Goal: Transaction & Acquisition: Book appointment/travel/reservation

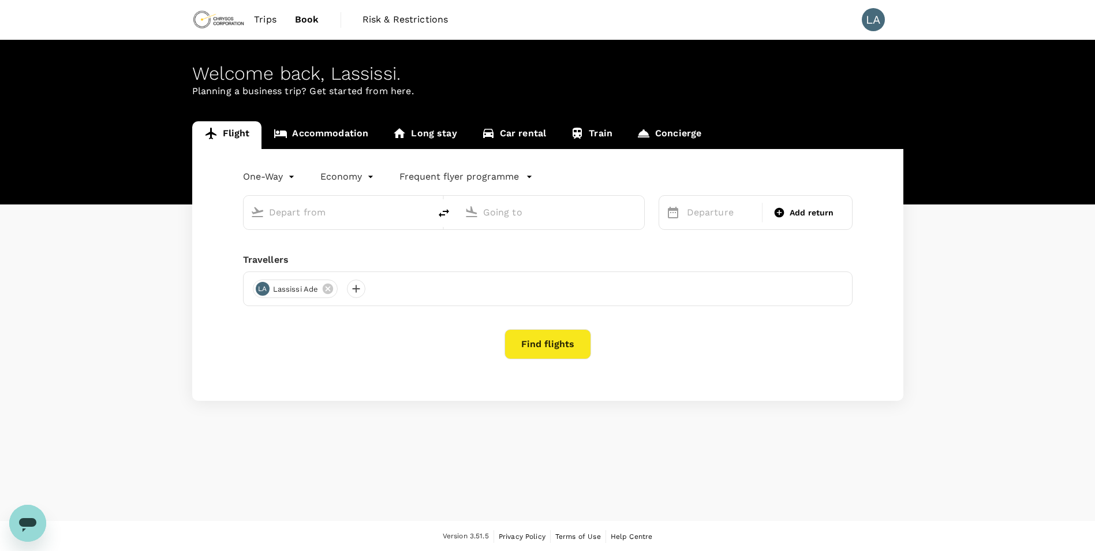
type input "Kotoka Intl (ACC)"
type input "[PERSON_NAME] (CDG)"
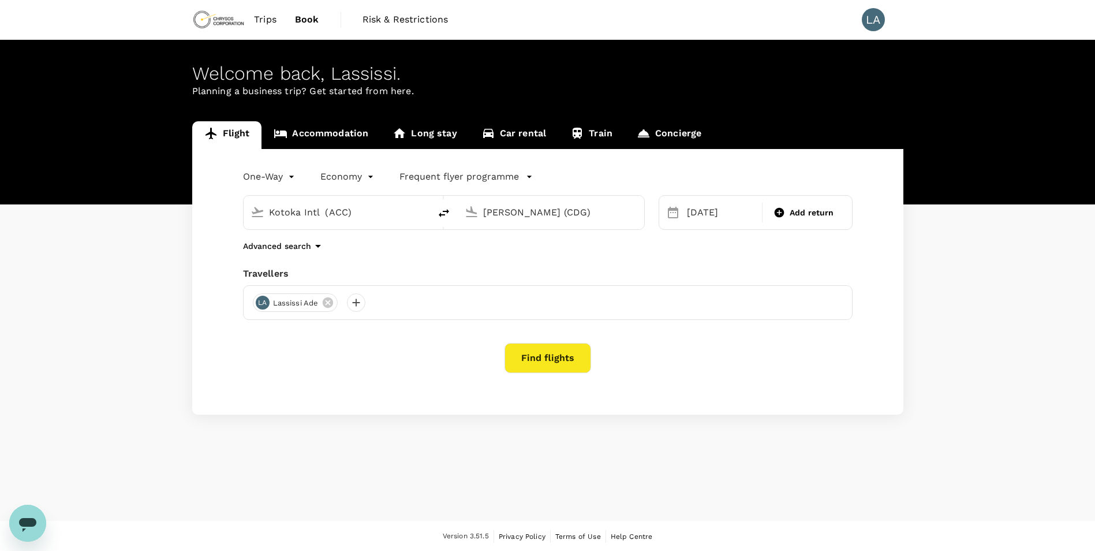
click at [345, 129] on link "Accommodation" at bounding box center [320, 135] width 119 height 28
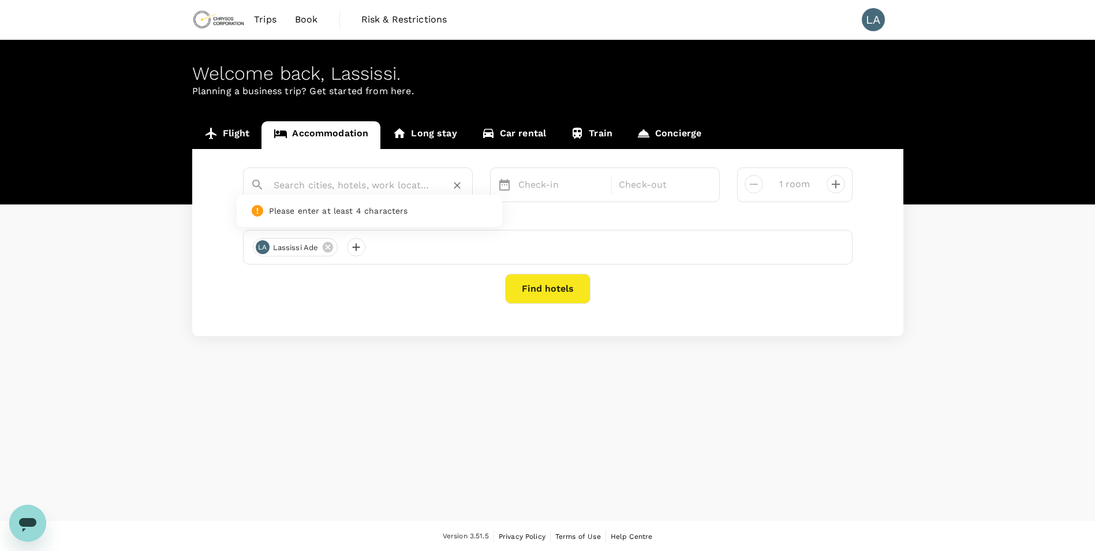
click at [321, 182] on input "text" at bounding box center [353, 185] width 159 height 18
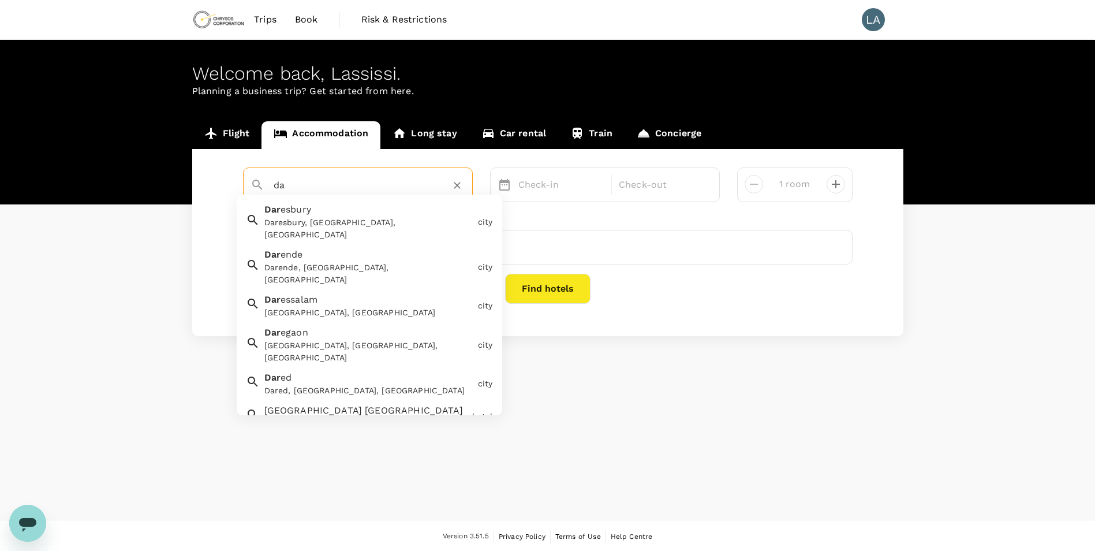
type input "d"
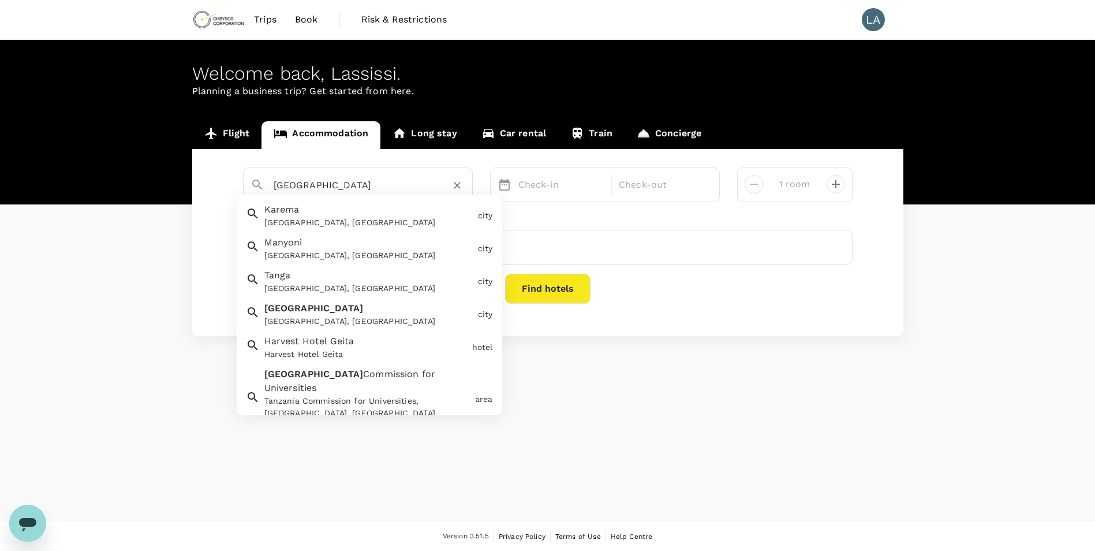
type input "[GEOGRAPHIC_DATA]"
click at [305, 182] on input "text" at bounding box center [353, 185] width 159 height 18
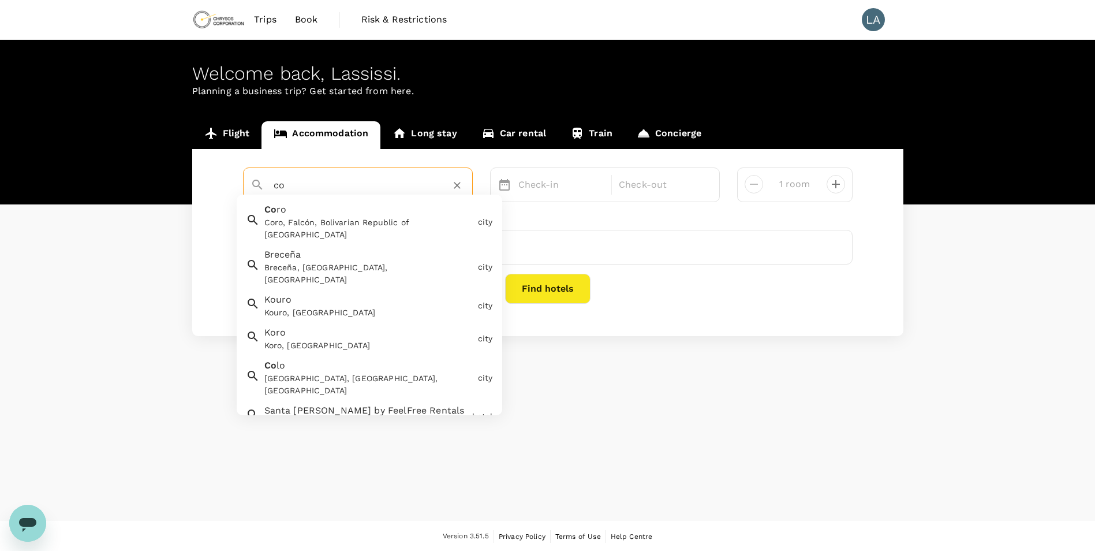
type input "c"
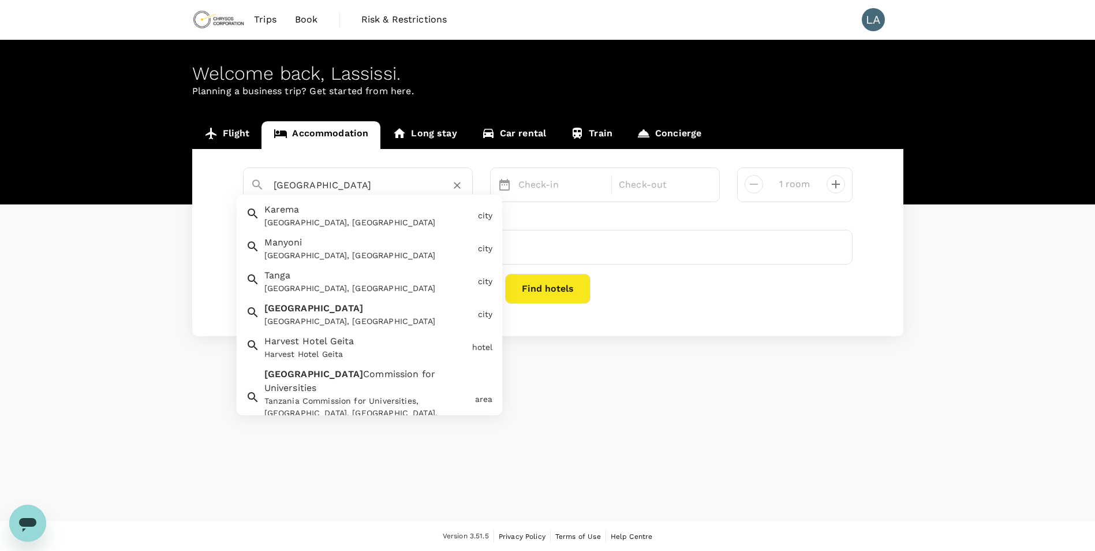
type input "Karema"
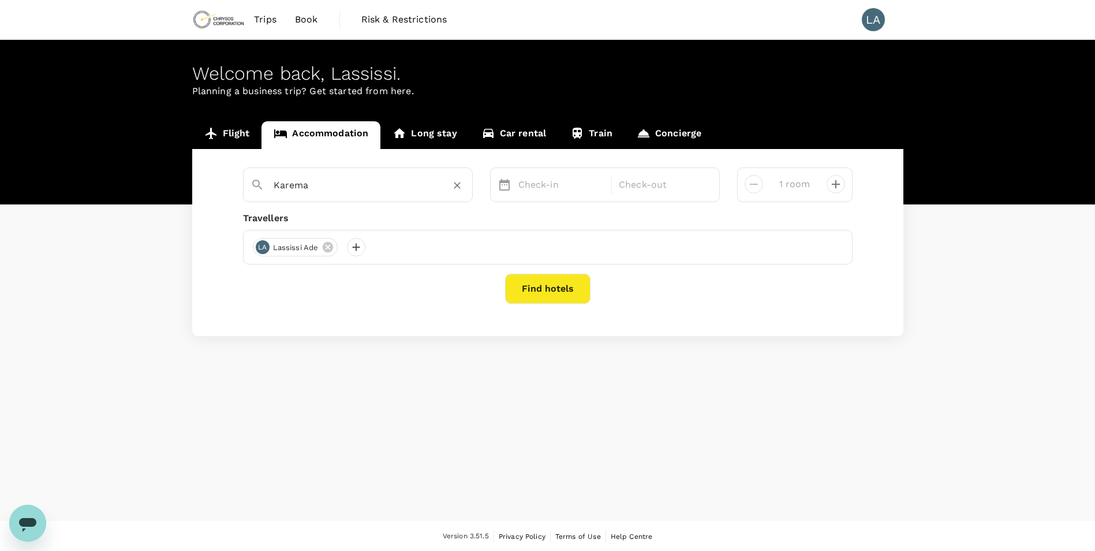
click at [458, 187] on icon "Clear" at bounding box center [457, 185] width 7 height 7
type input "Karema"
click at [452, 188] on icon "Clear" at bounding box center [457, 185] width 12 height 12
click at [369, 185] on input "text" at bounding box center [353, 185] width 159 height 18
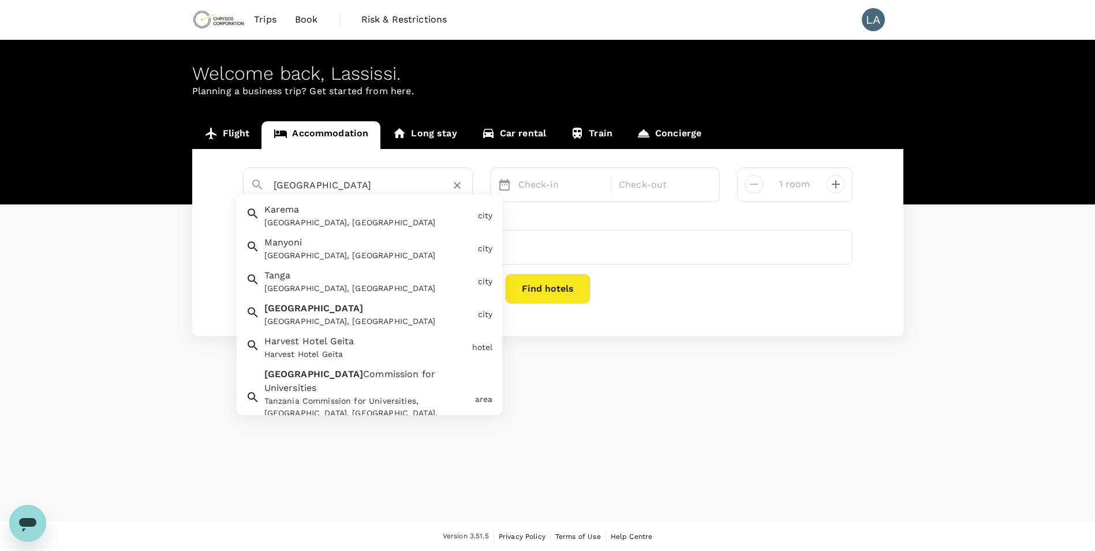
click at [344, 183] on input "[GEOGRAPHIC_DATA]" at bounding box center [353, 185] width 159 height 18
type input "Karema"
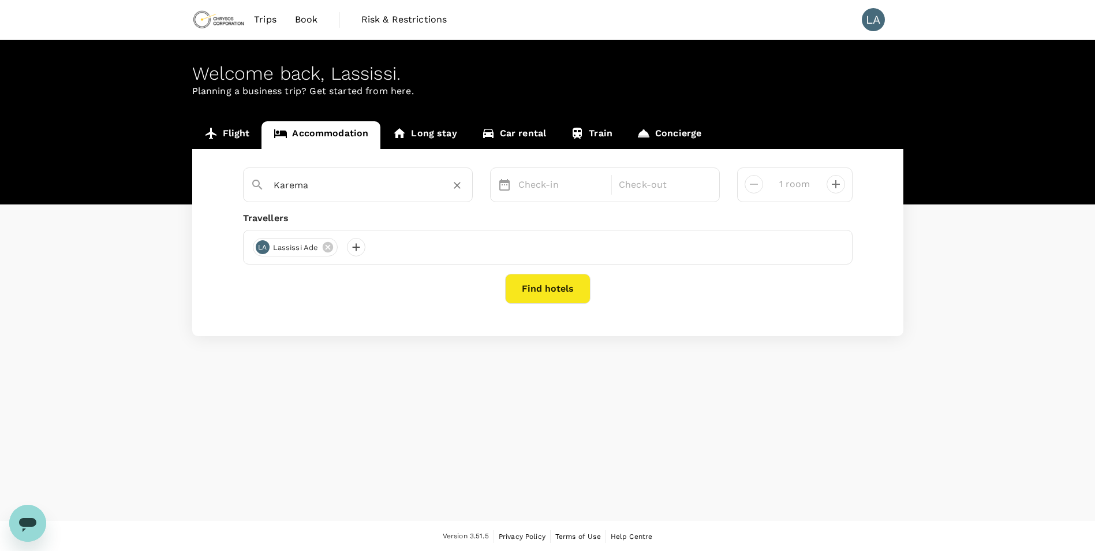
click at [458, 185] on icon "Clear" at bounding box center [457, 185] width 7 height 7
click at [353, 187] on input "text" at bounding box center [353, 185] width 159 height 18
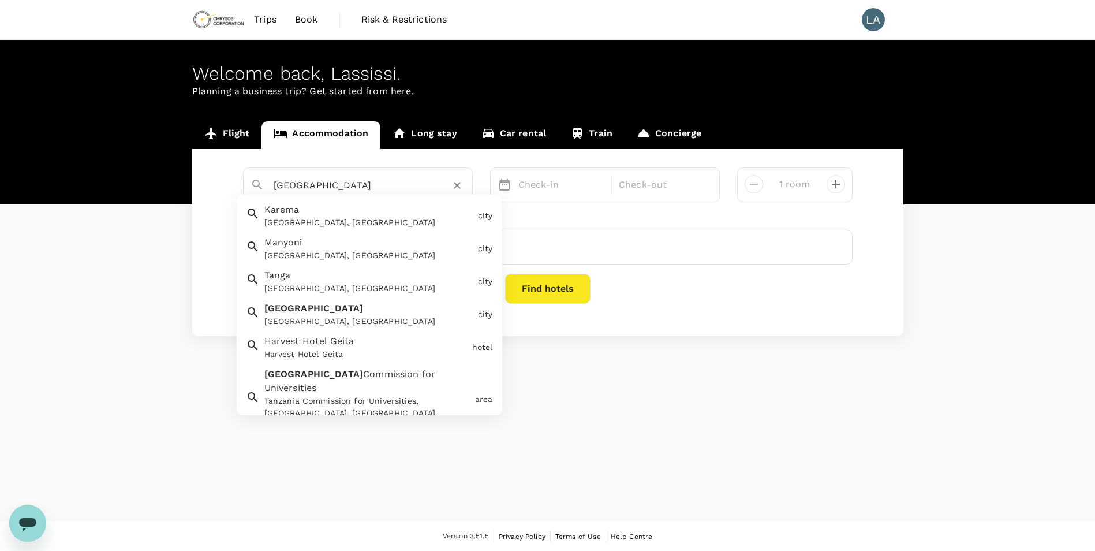
click at [380, 320] on div "[GEOGRAPHIC_DATA], [GEOGRAPHIC_DATA]" at bounding box center [368, 321] width 209 height 12
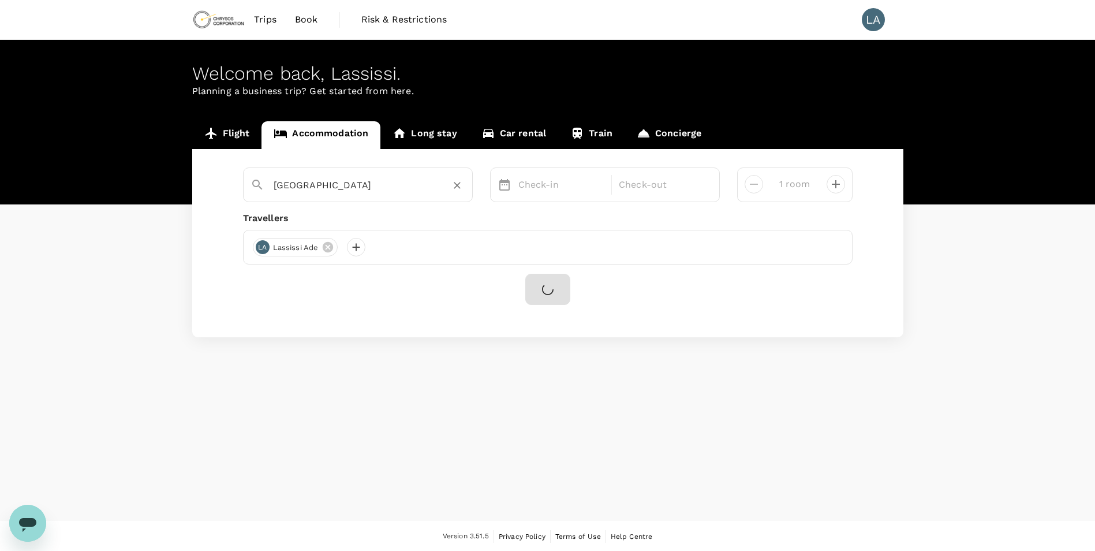
type input "[GEOGRAPHIC_DATA]"
click at [462, 184] on icon "Clear" at bounding box center [457, 185] width 12 height 12
click at [230, 140] on link "Flight" at bounding box center [227, 135] width 70 height 28
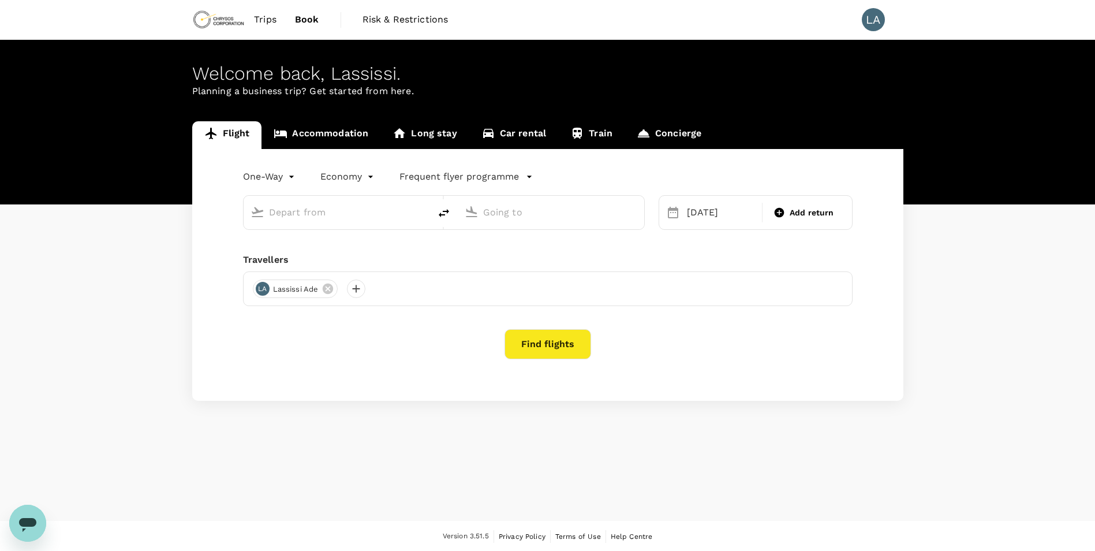
click at [315, 214] on input "text" at bounding box center [337, 212] width 137 height 18
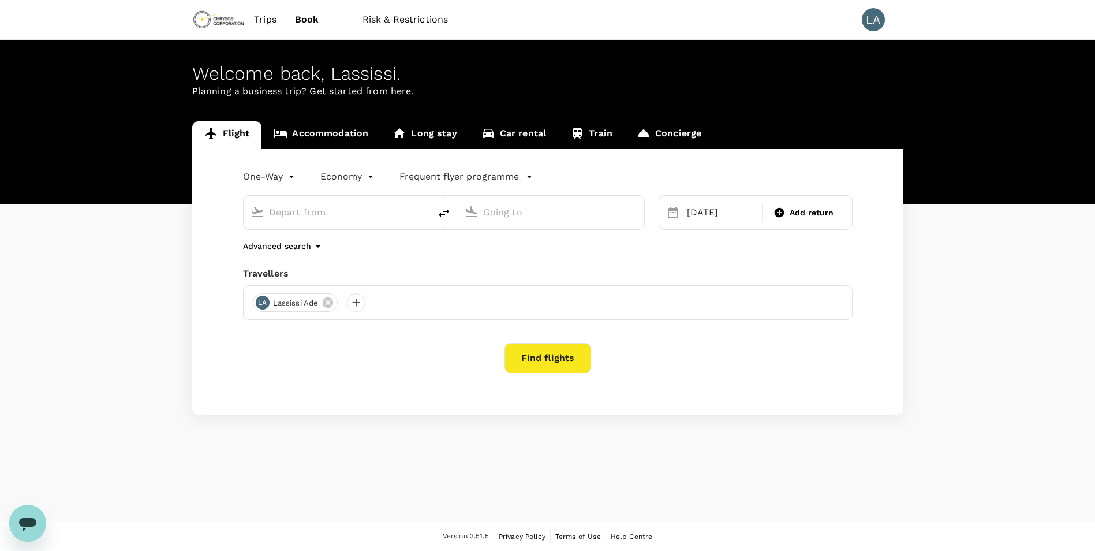
type input "Kotoka Intl (ACC)"
type input "[PERSON_NAME] (CDG)"
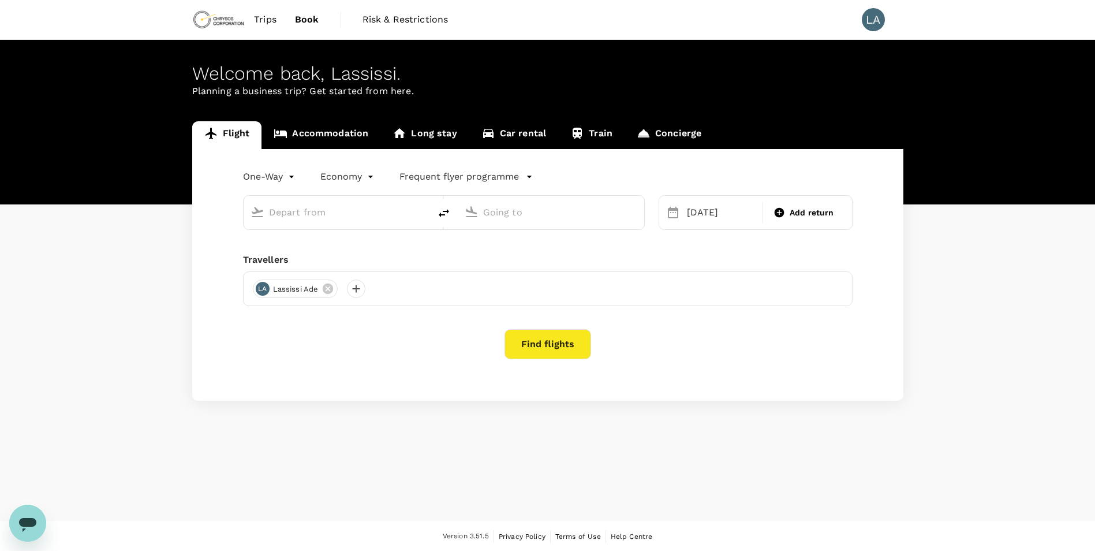
type input "Kotoka Intl (ACC)"
type input "[PERSON_NAME] (CDG)"
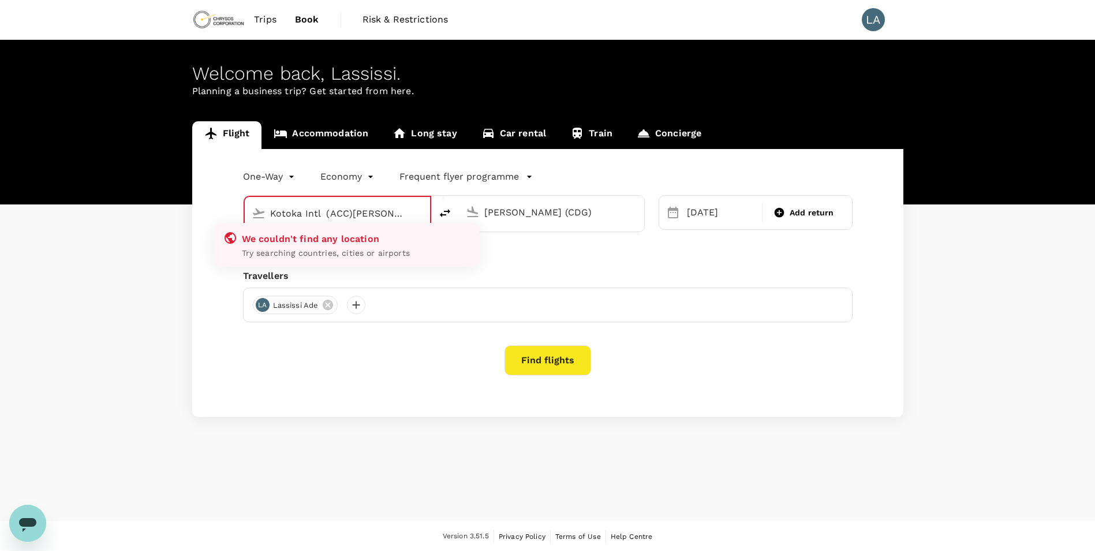
type input "Kotoka Intl (ACC)[PERSON_NAME]"
drag, startPoint x: 393, startPoint y: 213, endPoint x: 199, endPoint y: 205, distance: 194.1
click at [199, 205] on div "One-Way oneway Economy economy Frequent flyer programme Kotoka Intl (ACC)[PERSO…" at bounding box center [547, 283] width 711 height 268
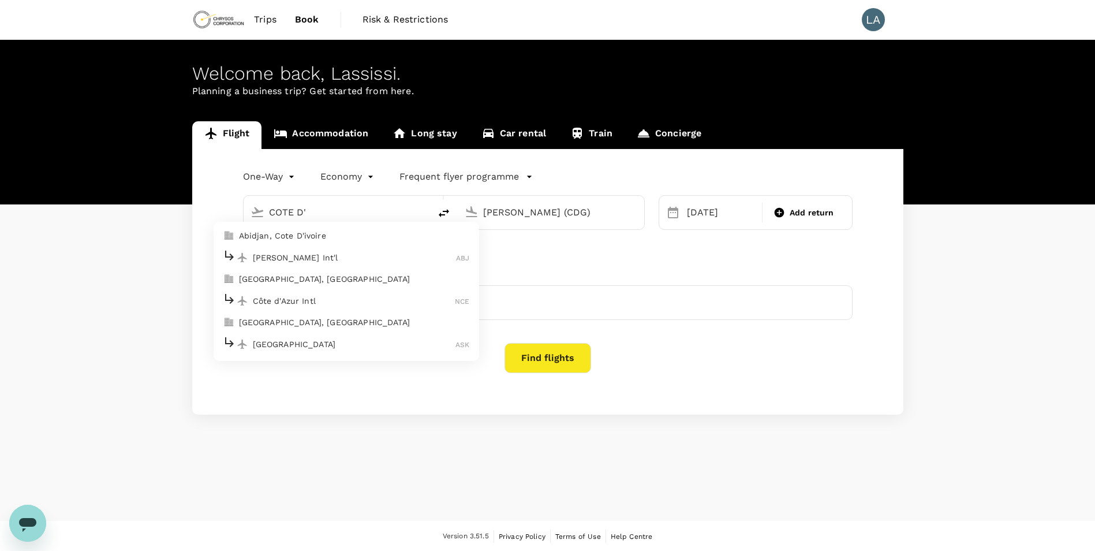
click at [335, 261] on p "[PERSON_NAME] Int'l" at bounding box center [355, 258] width 204 height 12
type input "[PERSON_NAME] Int'l (ABJ)"
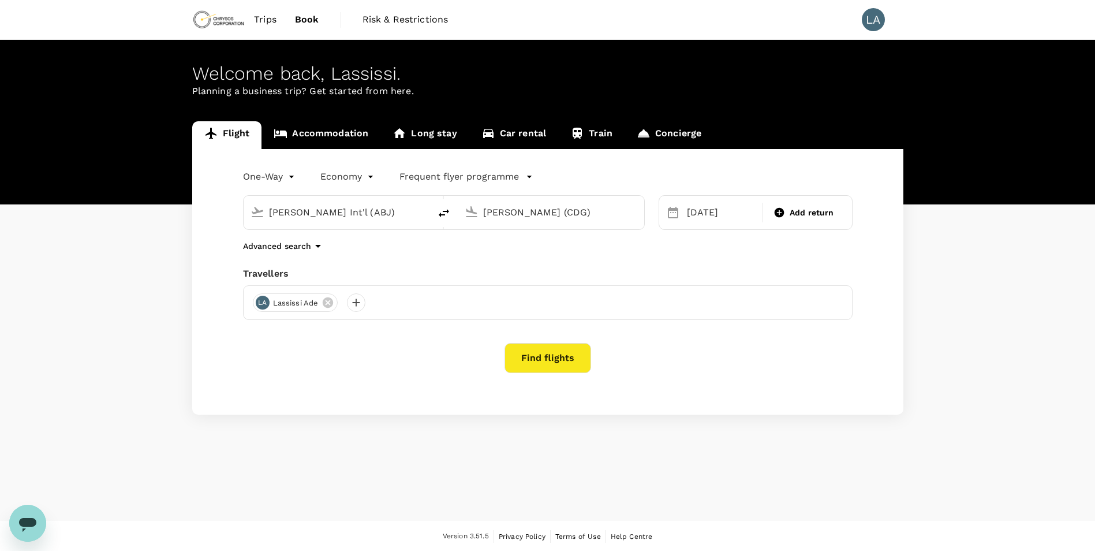
drag, startPoint x: 613, startPoint y: 212, endPoint x: 466, endPoint y: 203, distance: 147.5
click at [466, 203] on div "[PERSON_NAME] (CDG)" at bounding box center [548, 209] width 177 height 25
click at [491, 239] on p "[GEOGRAPHIC_DATA], [GEOGRAPHIC_DATA]" at bounding box center [568, 236] width 231 height 12
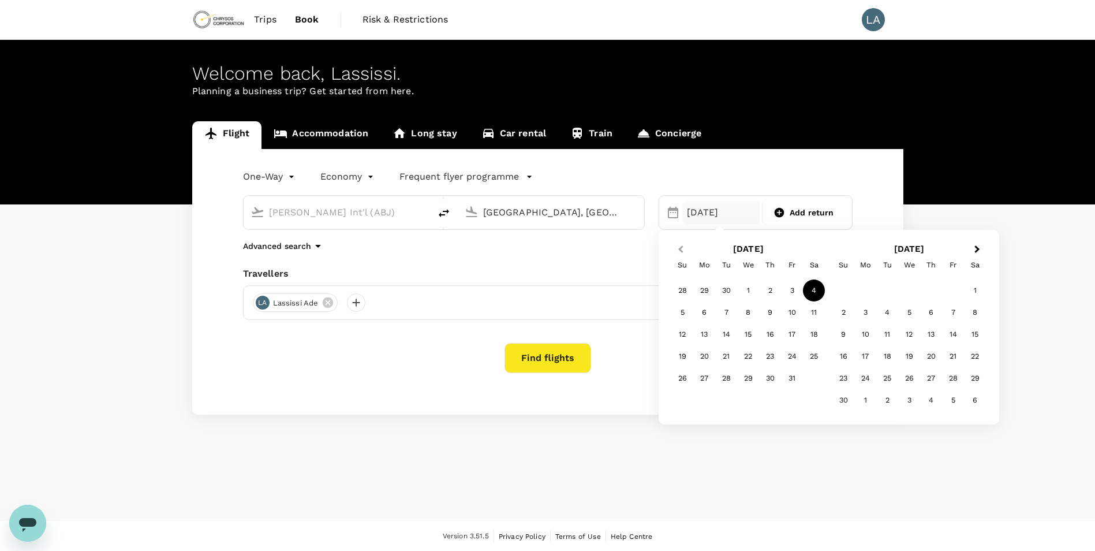
type input "[GEOGRAPHIC_DATA], [GEOGRAPHIC_DATA] (any)"
click at [680, 249] on span "Previous Month" at bounding box center [680, 249] width 0 height 13
click at [684, 381] on div "28" at bounding box center [682, 378] width 22 height 22
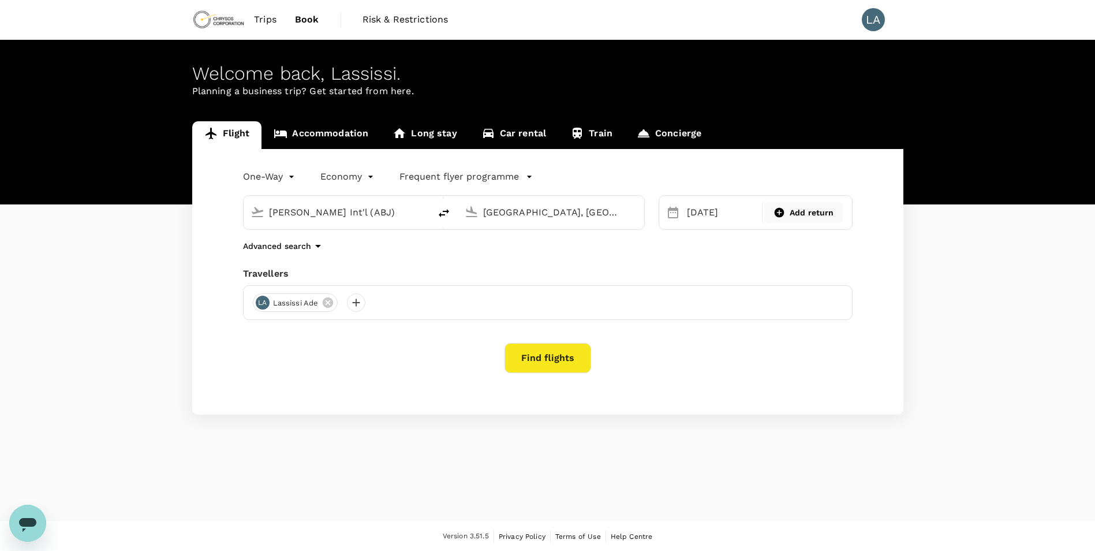
click at [830, 216] on span "Add return" at bounding box center [811, 213] width 44 height 12
type input "roundtrip"
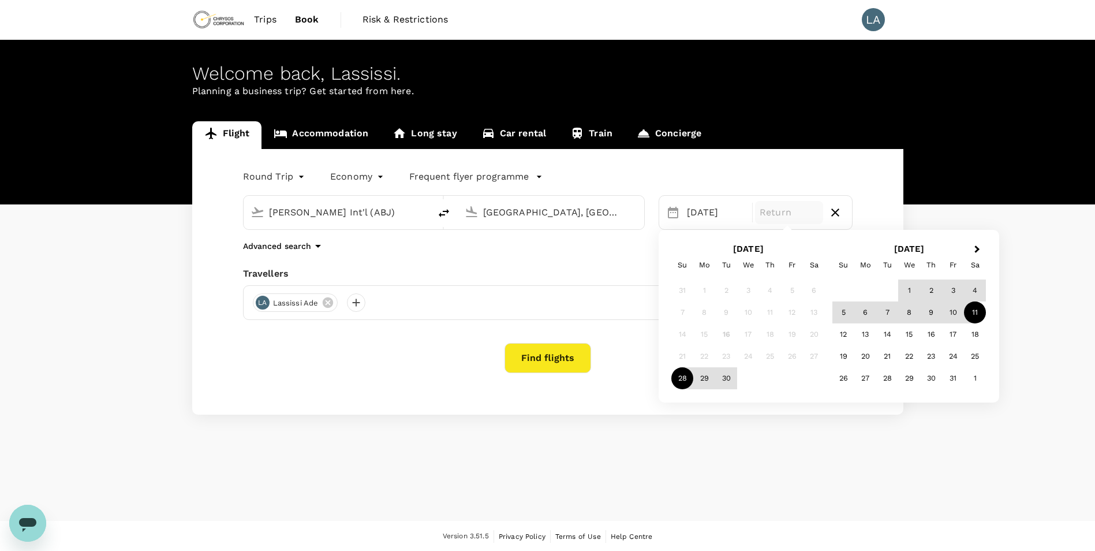
click at [978, 315] on div "11" at bounding box center [975, 312] width 22 height 22
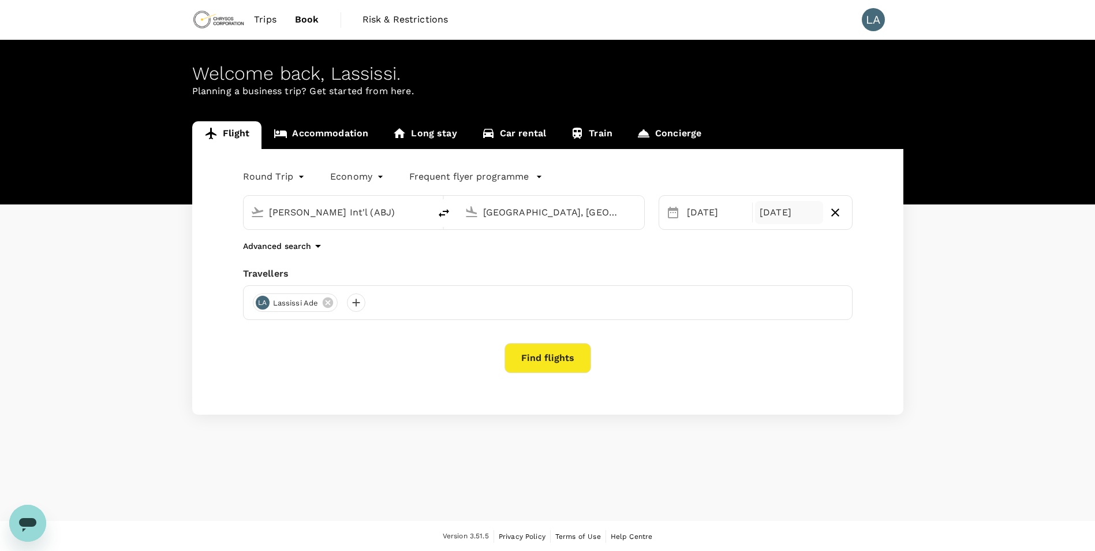
click at [571, 362] on button "Find flights" at bounding box center [547, 358] width 87 height 30
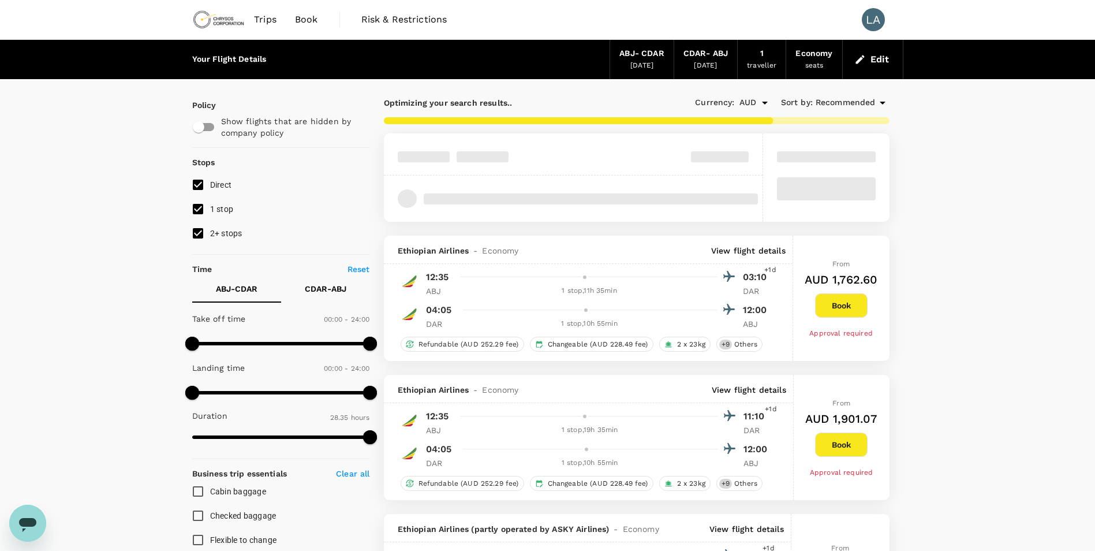
type input "AUD"
type input "1440"
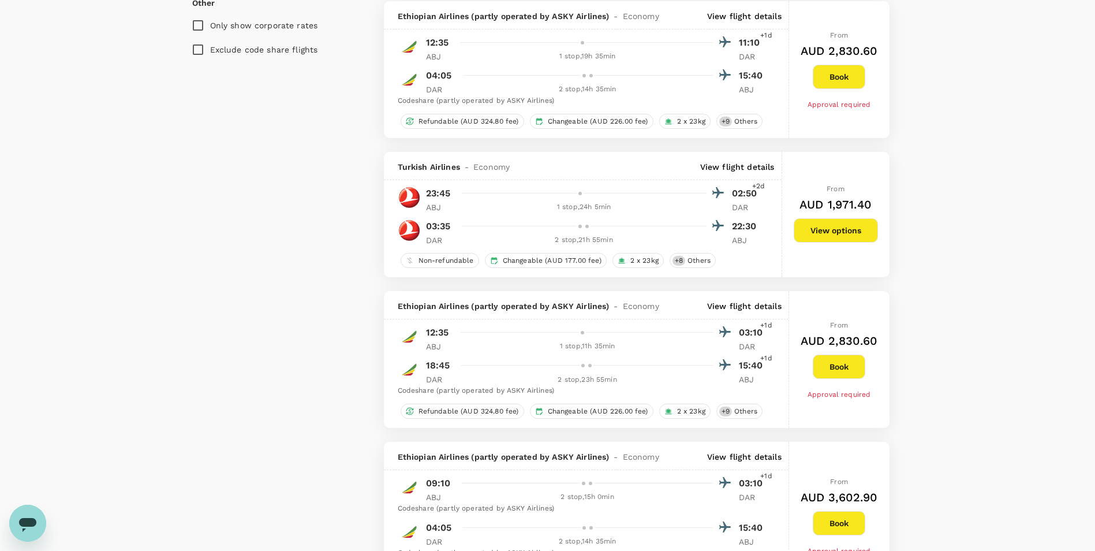
type input "2970"
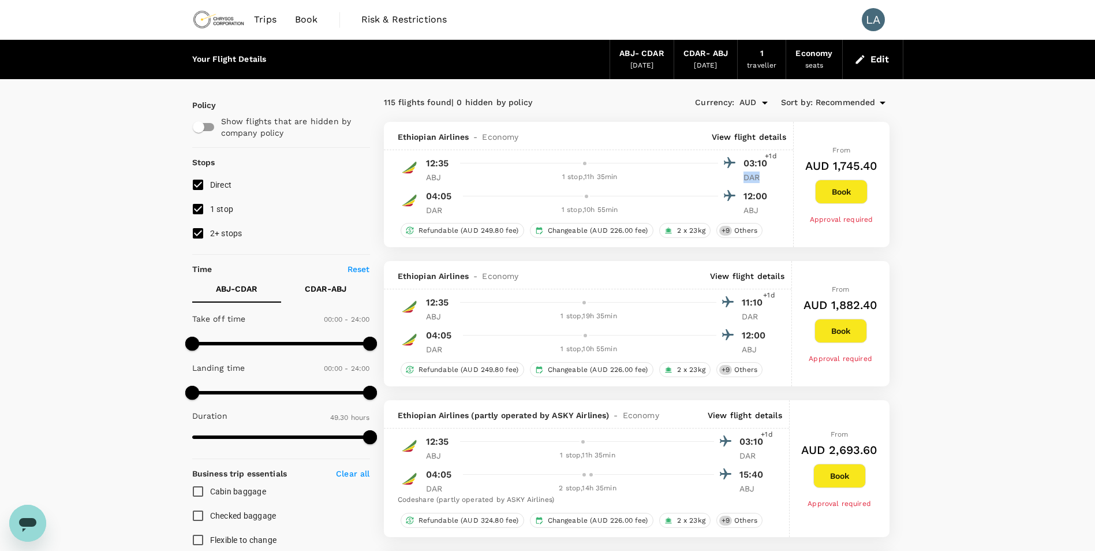
drag, startPoint x: 744, startPoint y: 178, endPoint x: 764, endPoint y: 177, distance: 19.6
click at [764, 177] on p "DAR" at bounding box center [757, 177] width 29 height 12
drag, startPoint x: 764, startPoint y: 177, endPoint x: 759, endPoint y: 207, distance: 29.8
click at [759, 207] on div "DAR 1 stop , 10h 55min ABJ" at bounding box center [599, 210] width 346 height 12
click at [759, 209] on p "ABJ" at bounding box center [757, 210] width 29 height 12
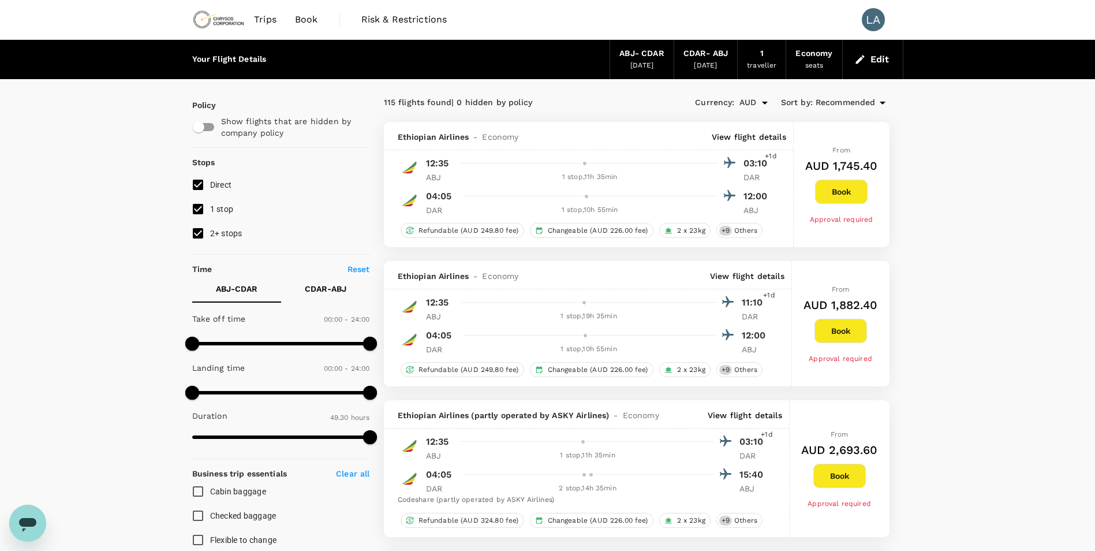
click at [759, 209] on p "ABJ" at bounding box center [757, 210] width 29 height 12
drag, startPoint x: 759, startPoint y: 209, endPoint x: 735, endPoint y: 207, distance: 24.4
click at [735, 207] on div "DAR 1 stop , 10h 55min ABJ" at bounding box center [599, 210] width 346 height 12
drag, startPoint x: 764, startPoint y: 304, endPoint x: 736, endPoint y: 302, distance: 27.1
click at [736, 302] on div "12:35 11:10 +1d" at bounding box center [598, 302] width 345 height 17
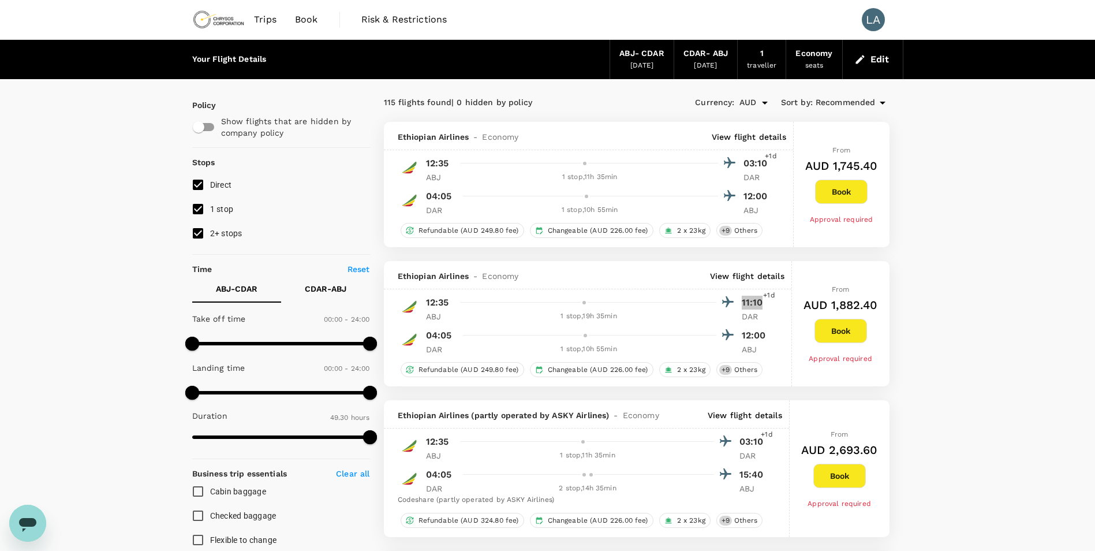
scroll to position [58, 0]
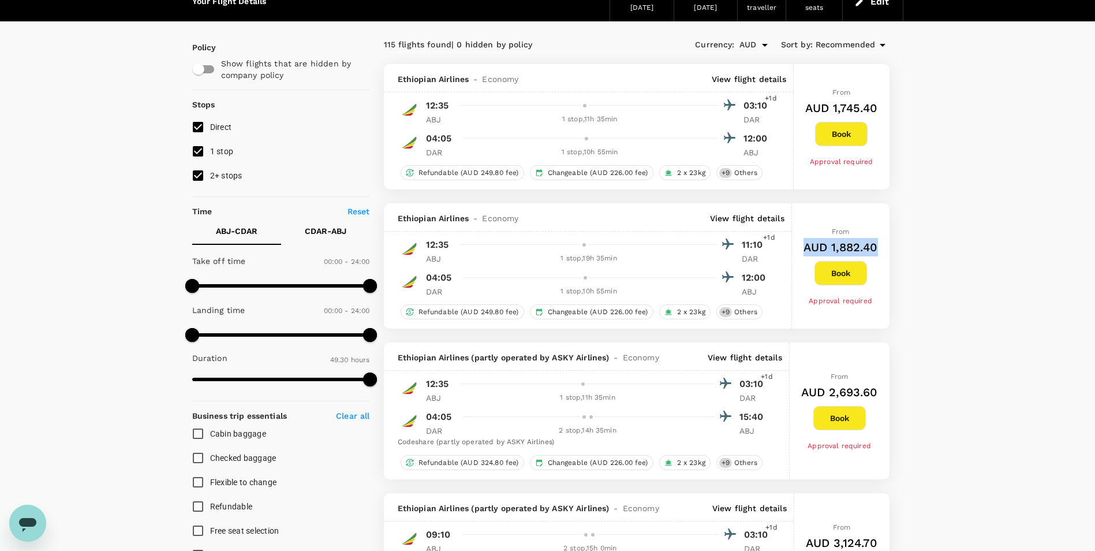
drag, startPoint x: 806, startPoint y: 248, endPoint x: 875, endPoint y: 245, distance: 69.9
click at [875, 245] on h6 "AUD 1,882.40" at bounding box center [840, 247] width 74 height 18
drag, startPoint x: 875, startPoint y: 245, endPoint x: 945, endPoint y: 234, distance: 70.7
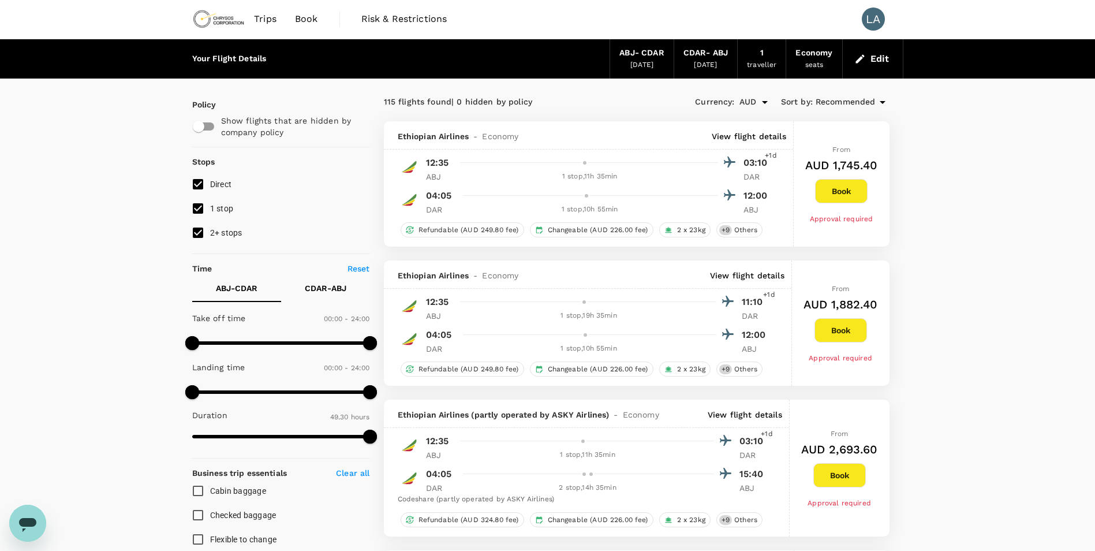
scroll to position [0, 0]
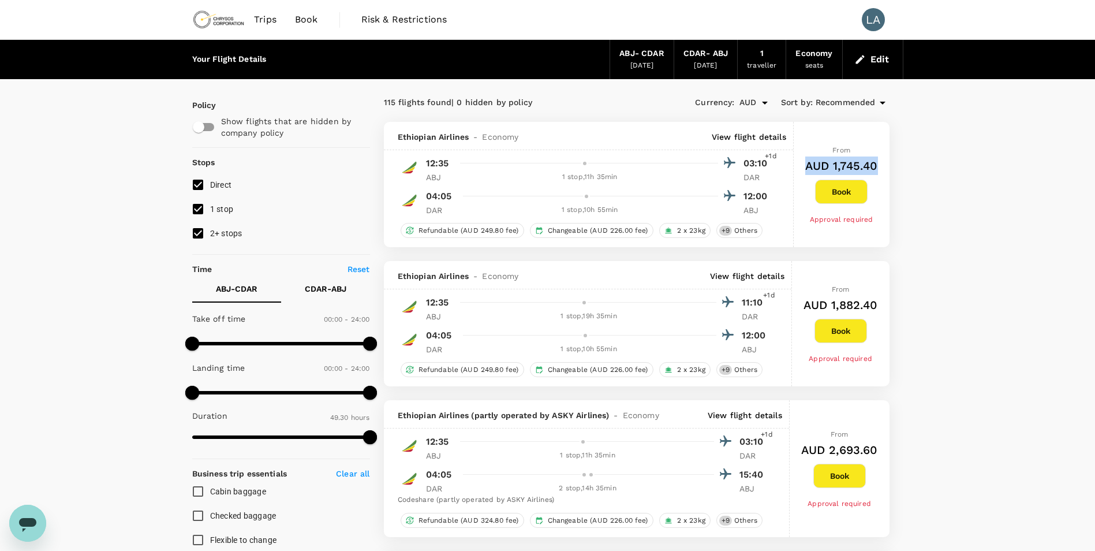
drag, startPoint x: 809, startPoint y: 167, endPoint x: 875, endPoint y: 165, distance: 66.4
click at [875, 165] on h6 "AUD 1,745.40" at bounding box center [841, 165] width 73 height 18
drag, startPoint x: 875, startPoint y: 165, endPoint x: 930, endPoint y: 198, distance: 63.9
click at [869, 58] on button "Edit" at bounding box center [873, 59] width 42 height 18
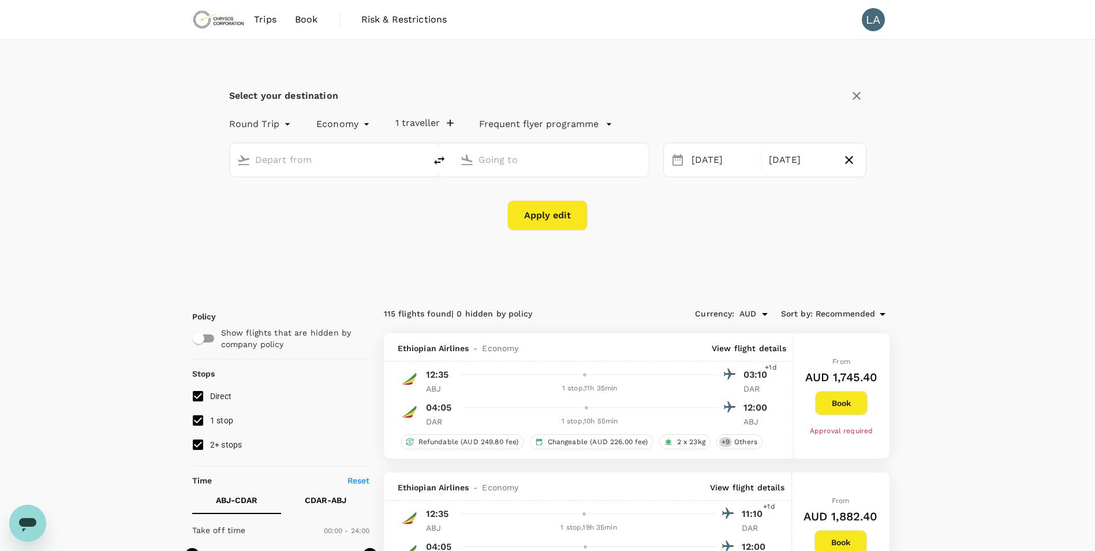
type input "[PERSON_NAME] Int'l (ABJ)"
type input "[GEOGRAPHIC_DATA], [GEOGRAPHIC_DATA] (any)"
click at [626, 167] on div "[GEOGRAPHIC_DATA], [GEOGRAPHIC_DATA] (any)" at bounding box center [559, 160] width 163 height 18
click at [548, 223] on button "Apply edit" at bounding box center [547, 215] width 80 height 30
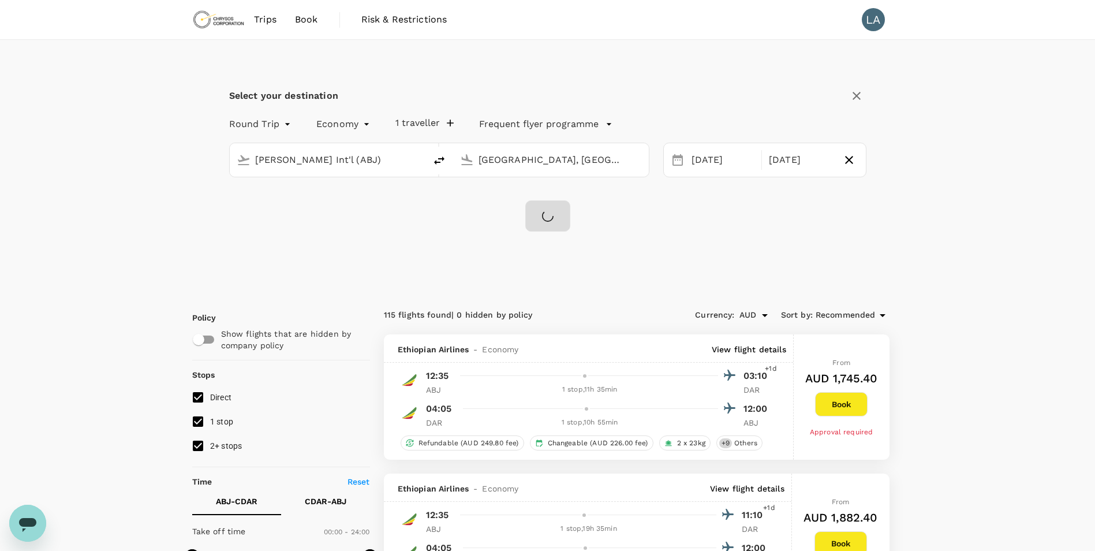
checkbox input "false"
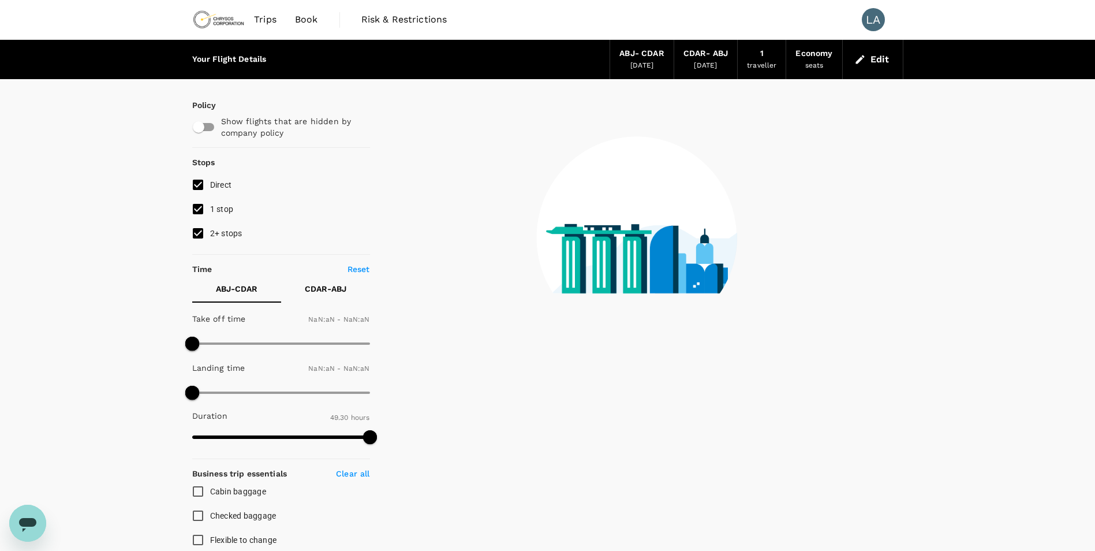
type input "1440"
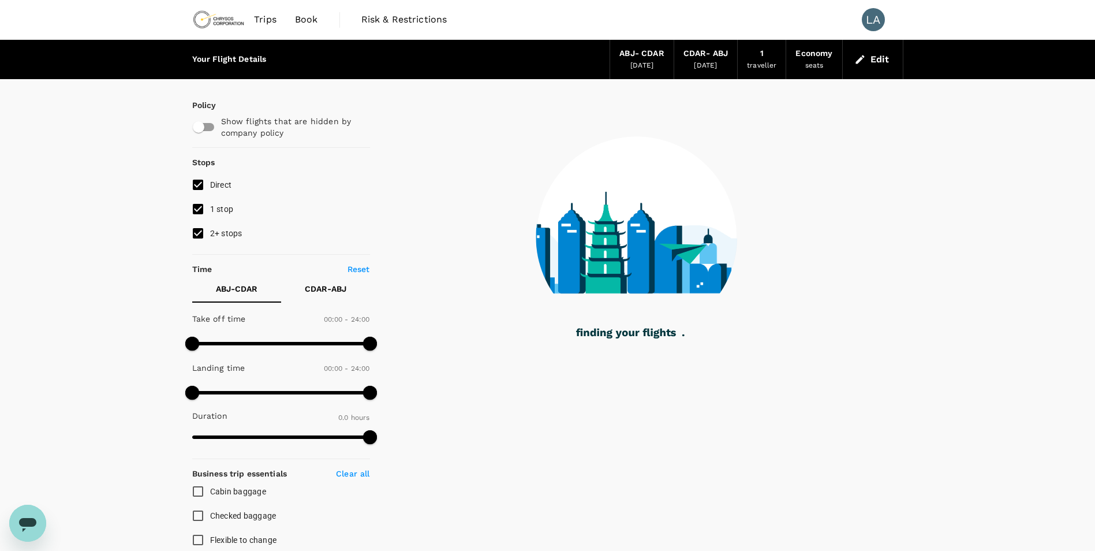
type input "1445"
checkbox input "true"
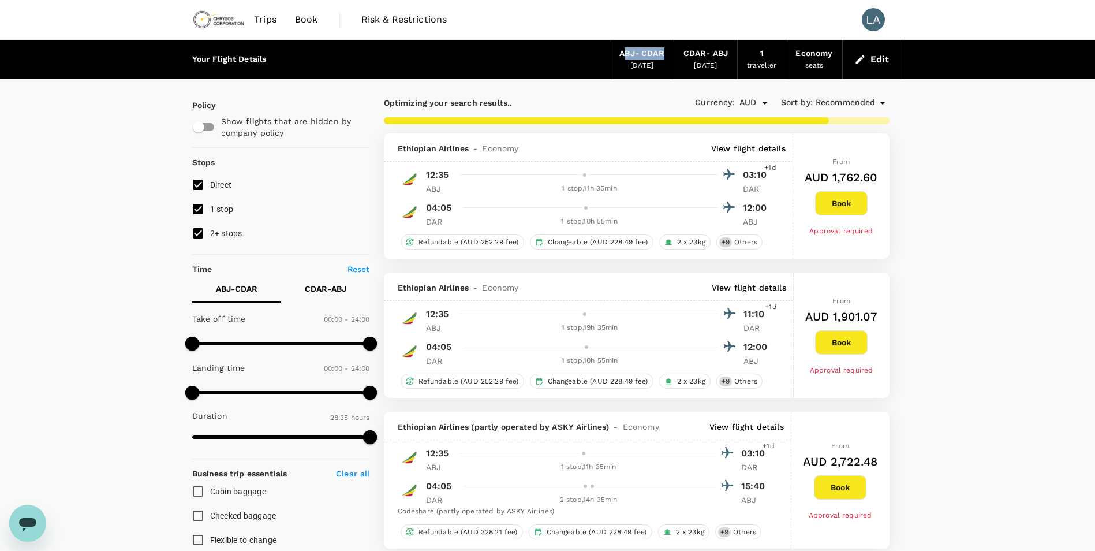
drag, startPoint x: 618, startPoint y: 53, endPoint x: 661, endPoint y: 51, distance: 43.9
click at [661, 51] on div "ABJ - CDAR" at bounding box center [641, 53] width 44 height 13
drag, startPoint x: 684, startPoint y: 51, endPoint x: 725, endPoint y: 59, distance: 41.8
click at [725, 59] on div "CDAR - ABJ" at bounding box center [705, 53] width 44 height 13
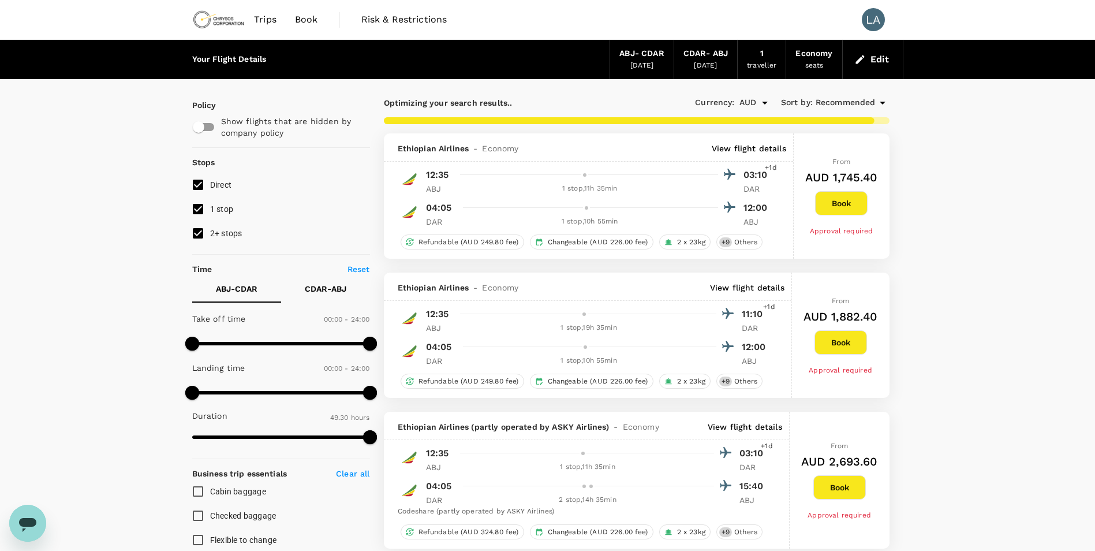
click at [885, 103] on icon at bounding box center [882, 103] width 14 height 14
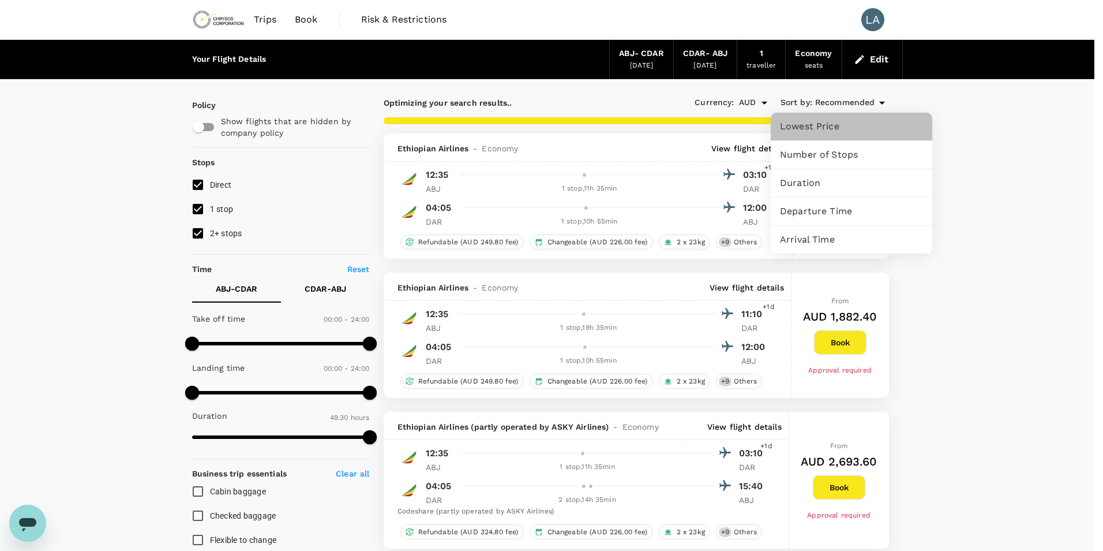
click at [800, 128] on span "Lowest Price" at bounding box center [851, 126] width 143 height 14
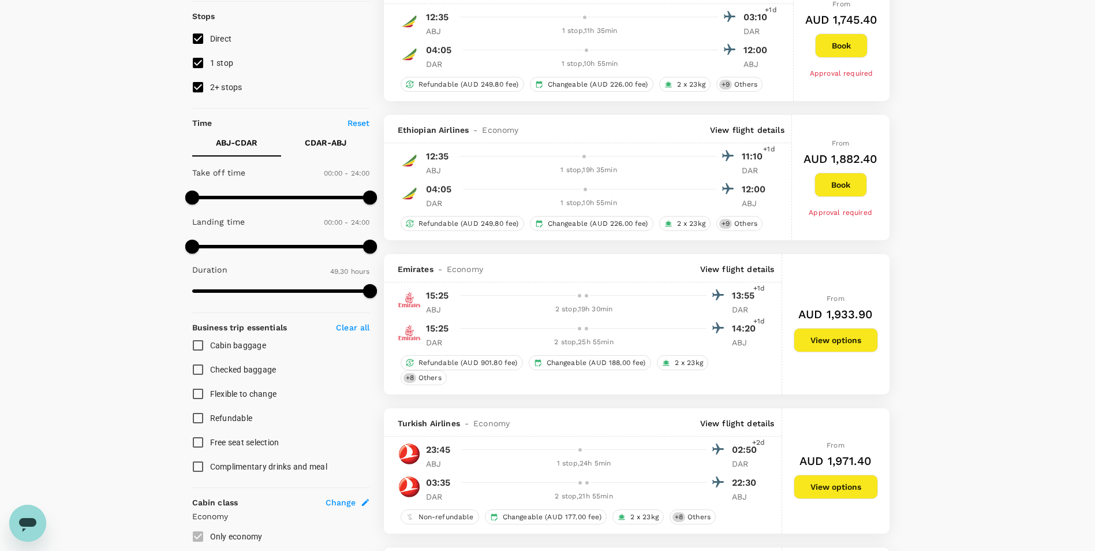
scroll to position [173, 0]
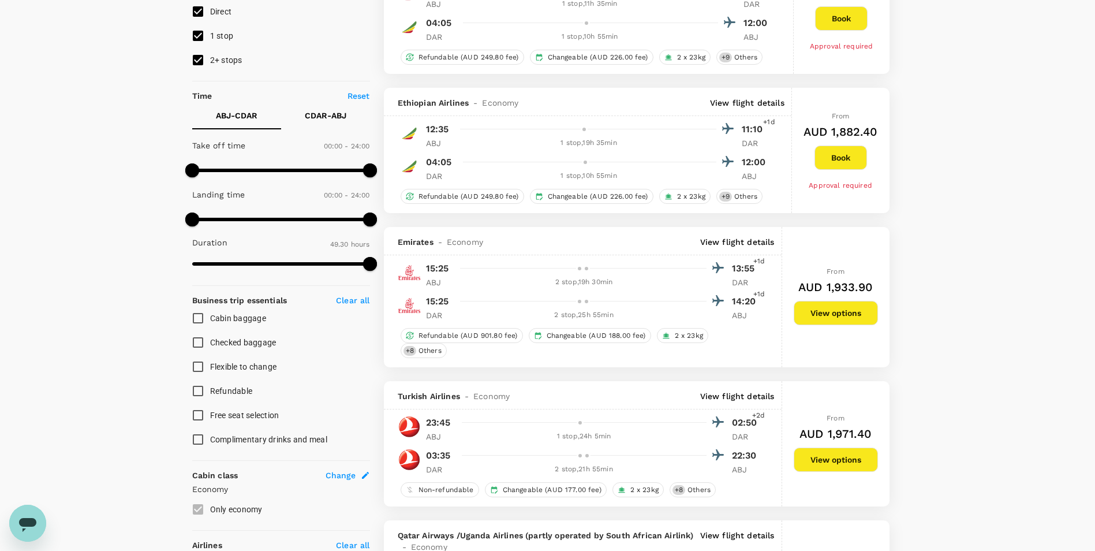
click at [574, 280] on div "2 stop , 19h 30min" at bounding box center [584, 282] width 245 height 12
click at [429, 350] on span "Others" at bounding box center [430, 351] width 32 height 10
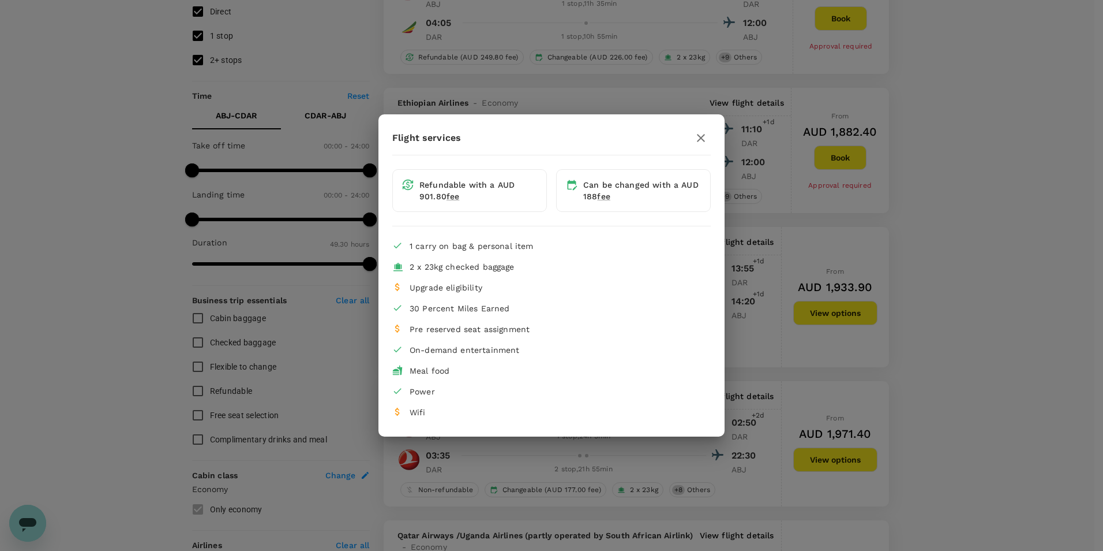
click at [703, 133] on icon "button" at bounding box center [701, 138] width 14 height 14
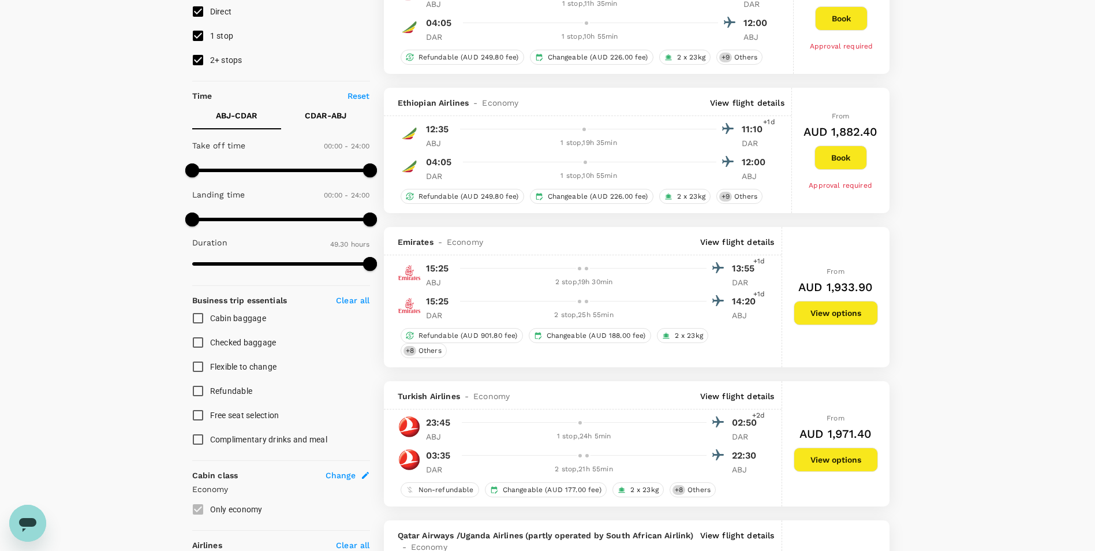
click at [838, 317] on button "View options" at bounding box center [836, 313] width 84 height 24
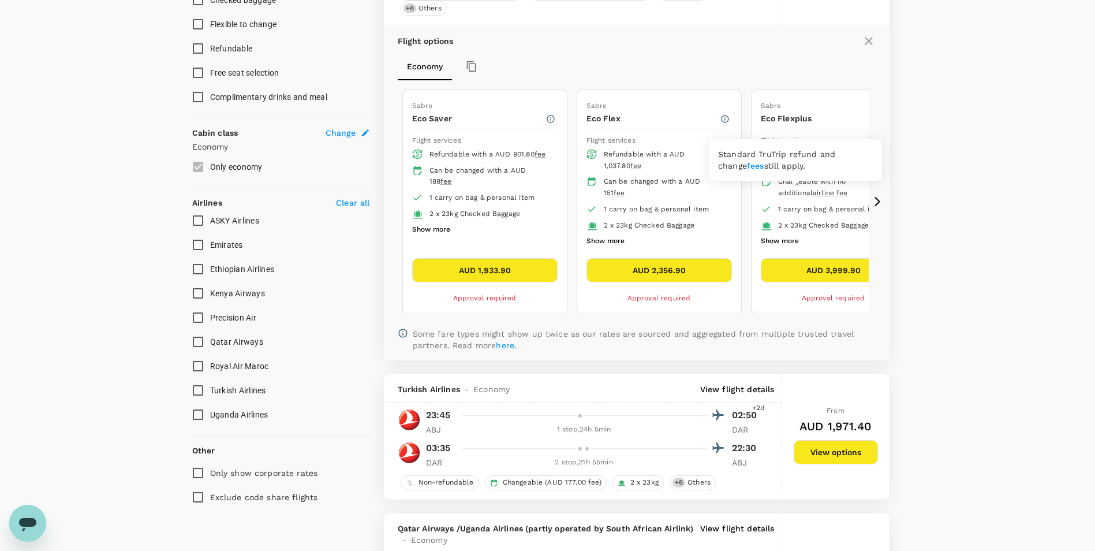
scroll to position [342, 0]
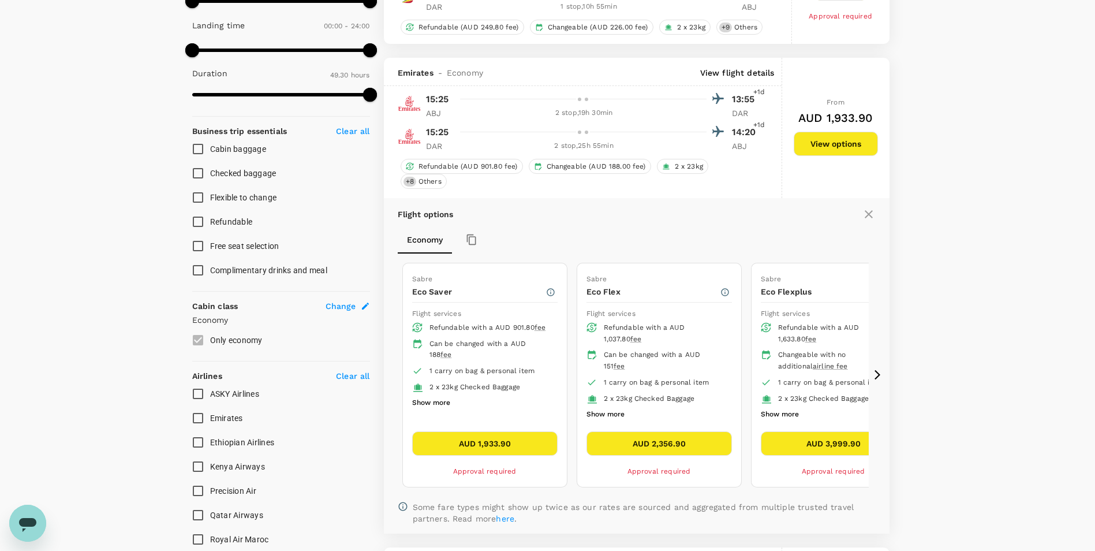
click at [871, 375] on icon at bounding box center [877, 375] width 12 height 12
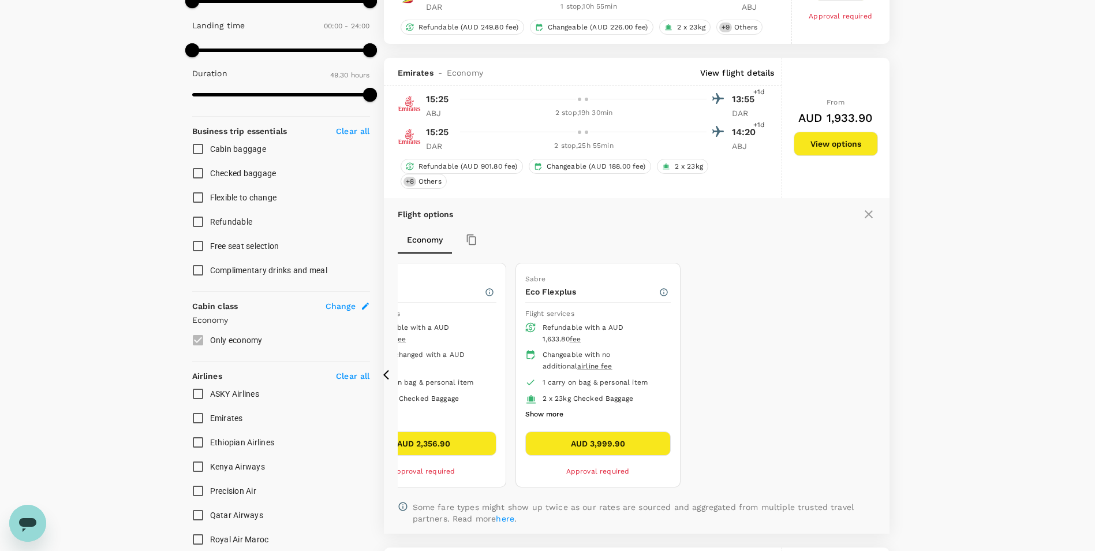
click at [388, 376] on icon at bounding box center [389, 375] width 12 height 12
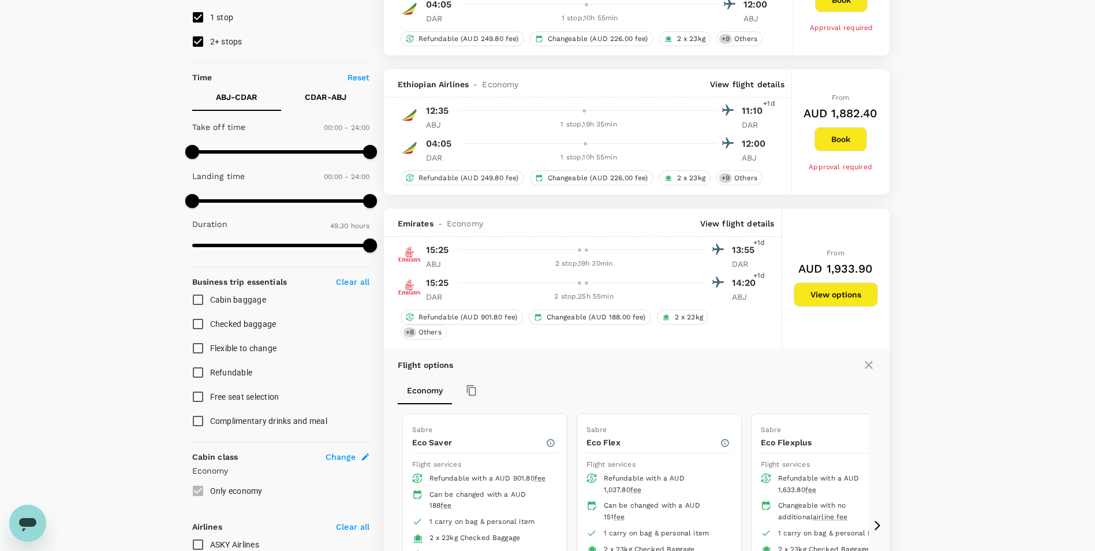
scroll to position [285, 0]
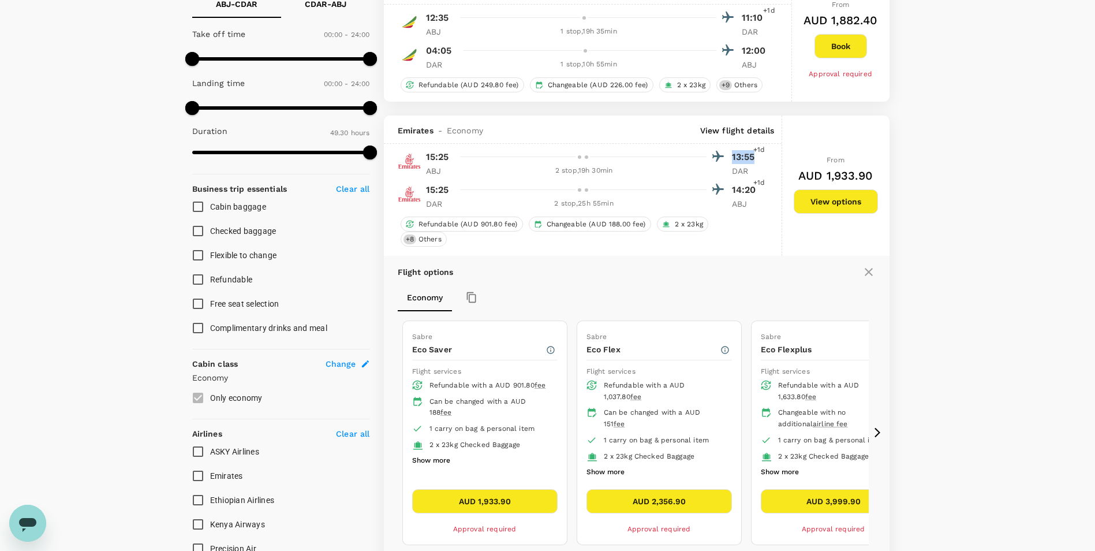
drag, startPoint x: 731, startPoint y: 155, endPoint x: 754, endPoint y: 158, distance: 23.8
click at [754, 158] on p "13:55" at bounding box center [746, 157] width 29 height 14
drag, startPoint x: 754, startPoint y: 158, endPoint x: 755, endPoint y: 189, distance: 31.2
click at [755, 189] on p "14:20" at bounding box center [746, 190] width 29 height 14
click at [757, 194] on p "14:20" at bounding box center [746, 190] width 29 height 14
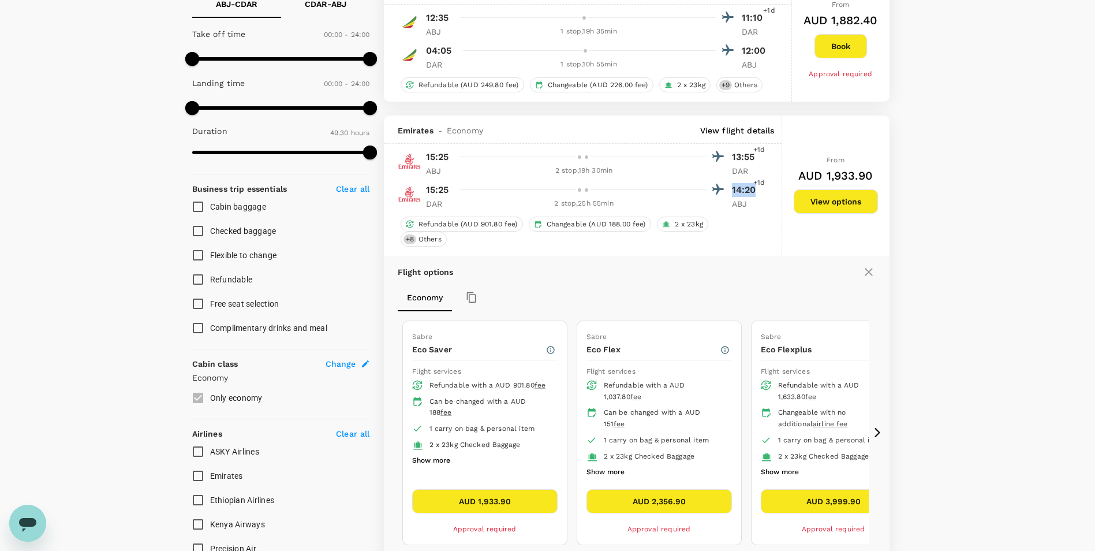
drag, startPoint x: 757, startPoint y: 194, endPoint x: 731, endPoint y: 196, distance: 26.0
click at [732, 196] on p "14:20" at bounding box center [746, 190] width 29 height 14
drag, startPoint x: 731, startPoint y: 196, endPoint x: 667, endPoint y: 181, distance: 65.2
click at [667, 181] on div "15:25 13:55 +1d ABJ 2 stop , 19h 30min DAR 15:25 14:20 +1d DAR 2 stop , 25h 55m…" at bounding box center [579, 178] width 363 height 61
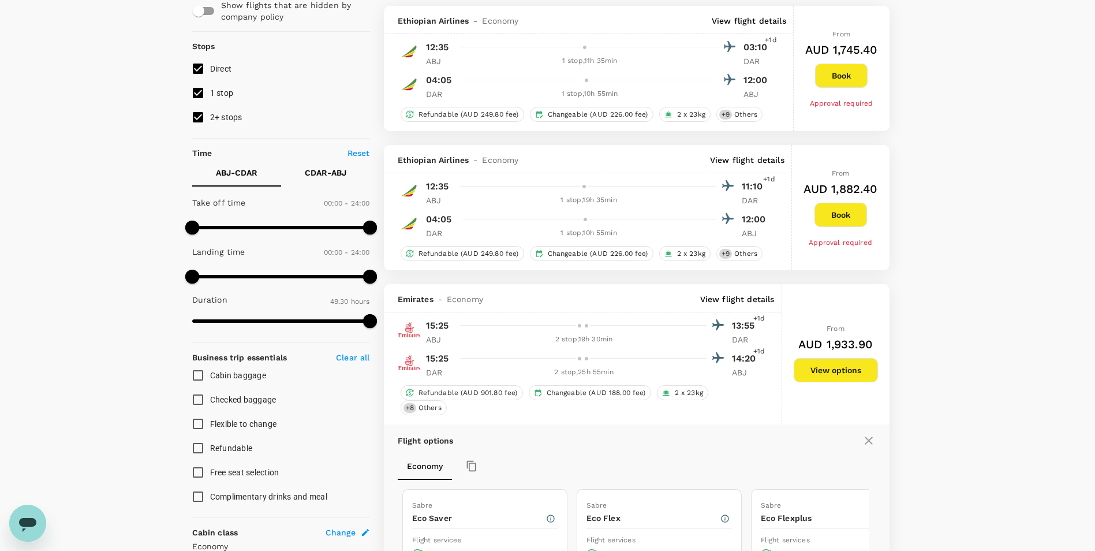
scroll to position [115, 0]
click at [834, 365] on button "View options" at bounding box center [836, 370] width 84 height 24
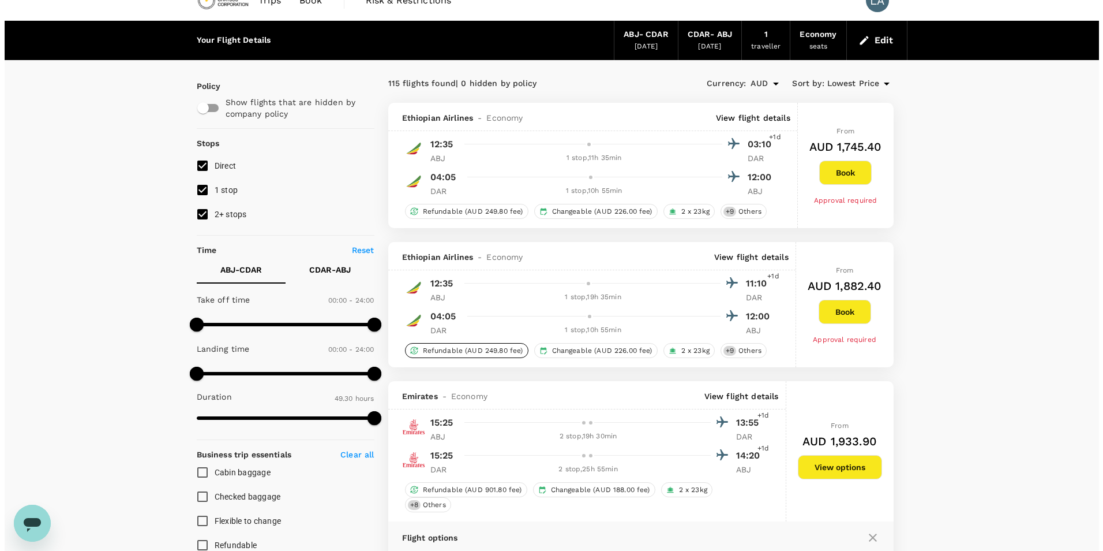
scroll to position [0, 0]
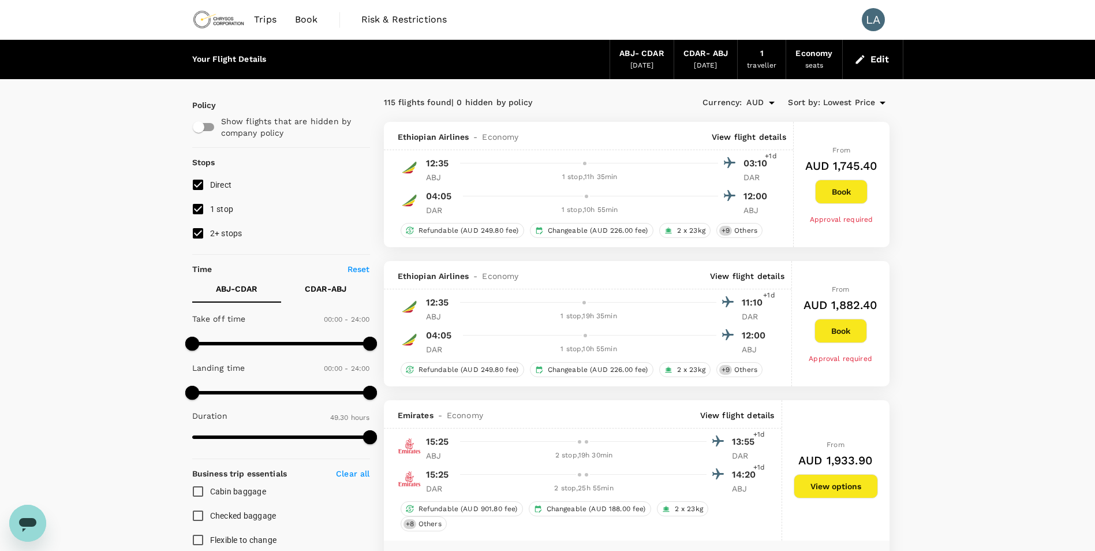
click at [753, 162] on p "03:10" at bounding box center [757, 163] width 29 height 14
click at [742, 139] on p "View flight details" at bounding box center [749, 137] width 74 height 12
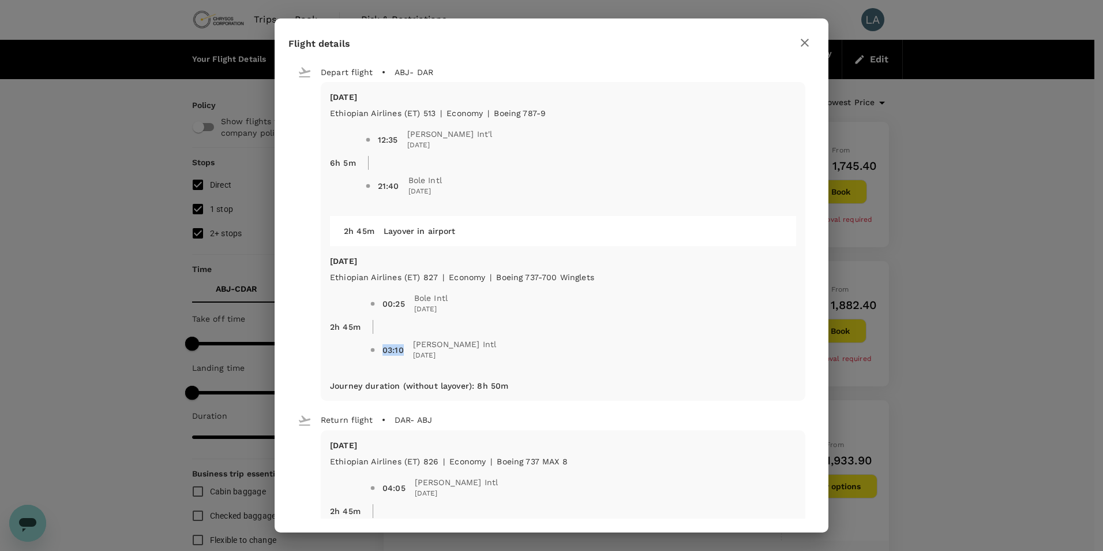
drag, startPoint x: 411, startPoint y: 350, endPoint x: 383, endPoint y: 347, distance: 28.4
click at [383, 347] on span "03:10" at bounding box center [398, 350] width 31 height 12
drag, startPoint x: 383, startPoint y: 347, endPoint x: 379, endPoint y: 325, distance: 22.9
click at [379, 325] on span at bounding box center [585, 327] width 424 height 14
drag, startPoint x: 383, startPoint y: 304, endPoint x: 413, endPoint y: 300, distance: 30.9
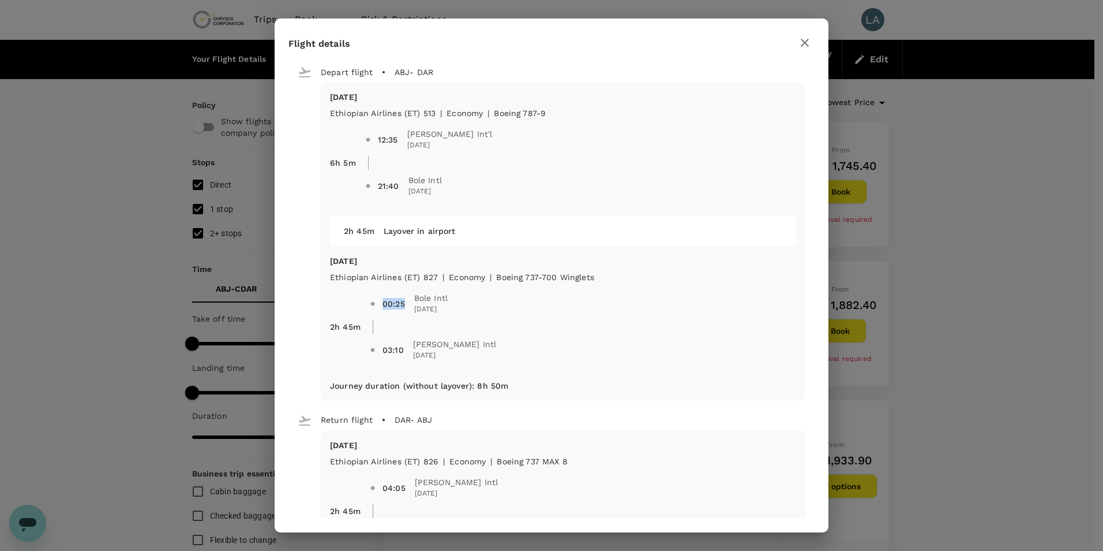
click at [413, 300] on span "00:25" at bounding box center [399, 304] width 32 height 12
drag, startPoint x: 413, startPoint y: 300, endPoint x: 416, endPoint y: 355, distance: 54.9
click at [416, 355] on span "[DATE]" at bounding box center [455, 356] width 84 height 12
drag, startPoint x: 403, startPoint y: 350, endPoint x: 377, endPoint y: 350, distance: 25.4
click at [377, 350] on span "03:10 [PERSON_NAME] Intl [DATE]" at bounding box center [583, 350] width 426 height 32
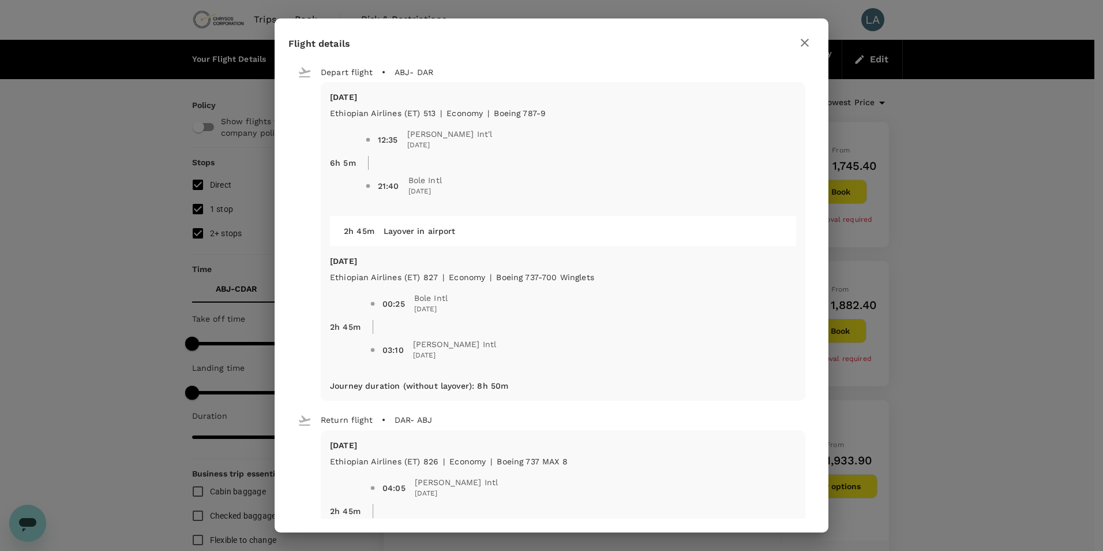
drag, startPoint x: 377, startPoint y: 350, endPoint x: 395, endPoint y: 169, distance: 182.0
click at [395, 170] on span "21:40 Bole Intl [DATE]" at bounding box center [580, 186] width 431 height 32
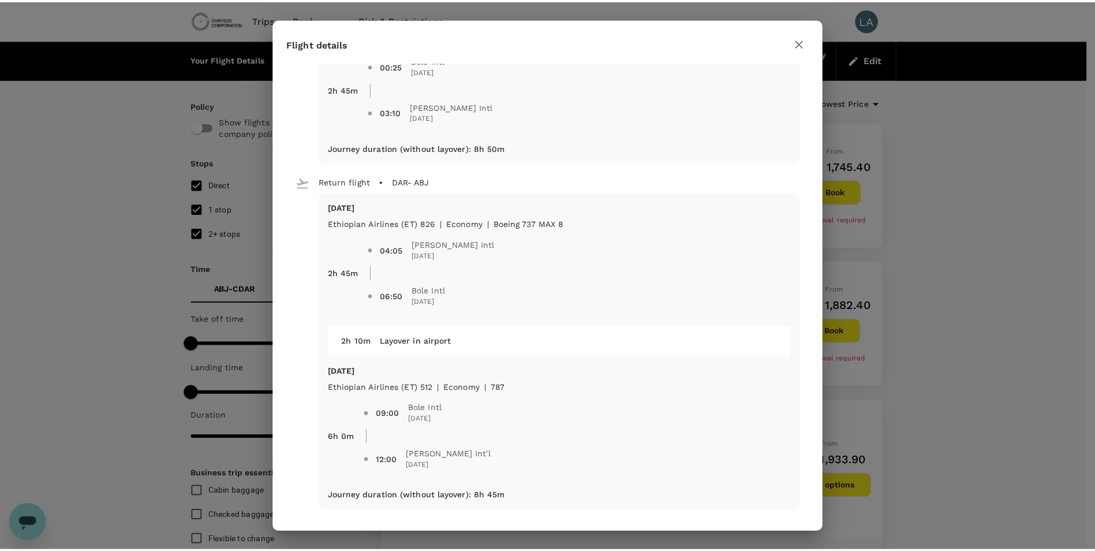
scroll to position [239, 0]
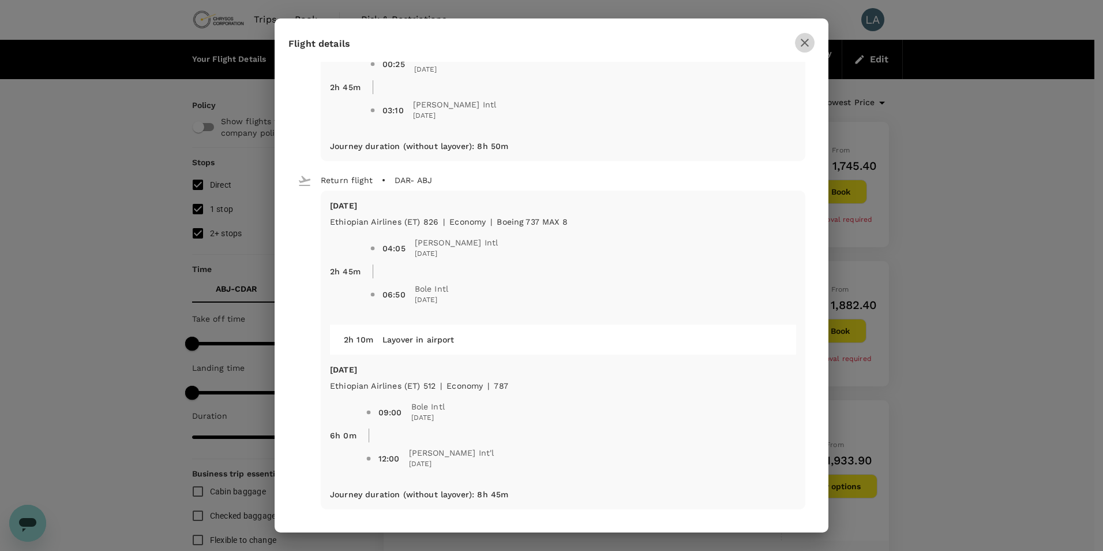
click at [810, 42] on icon "button" at bounding box center [805, 43] width 14 height 14
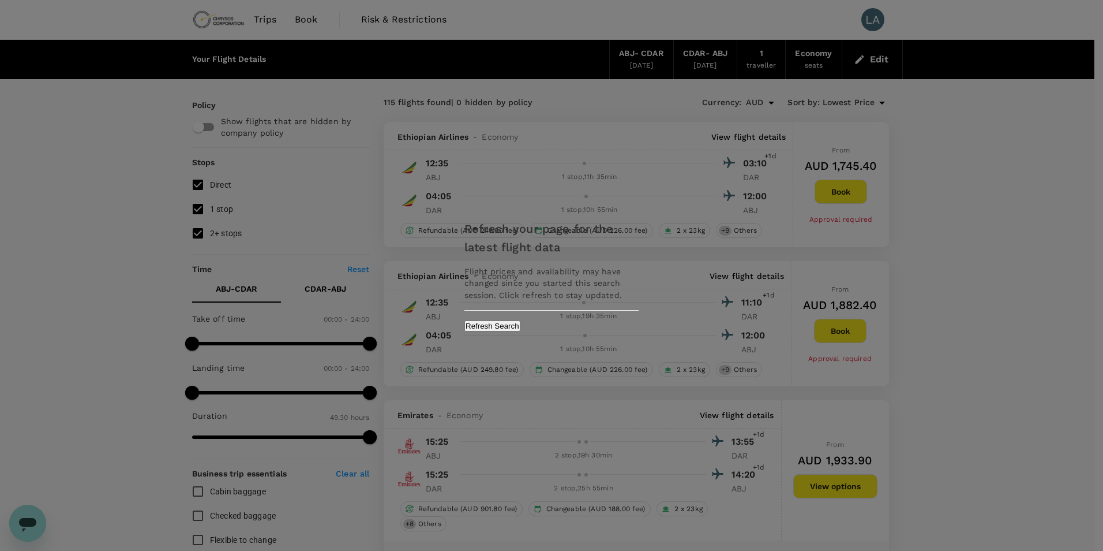
click at [521, 331] on button "Refresh Search" at bounding box center [493, 325] width 56 height 11
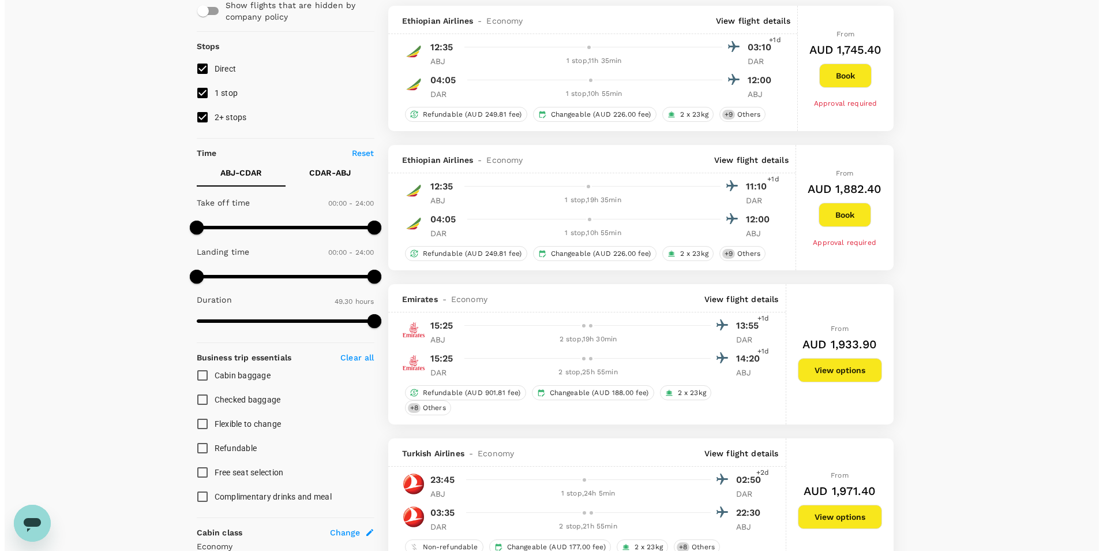
scroll to position [173, 0]
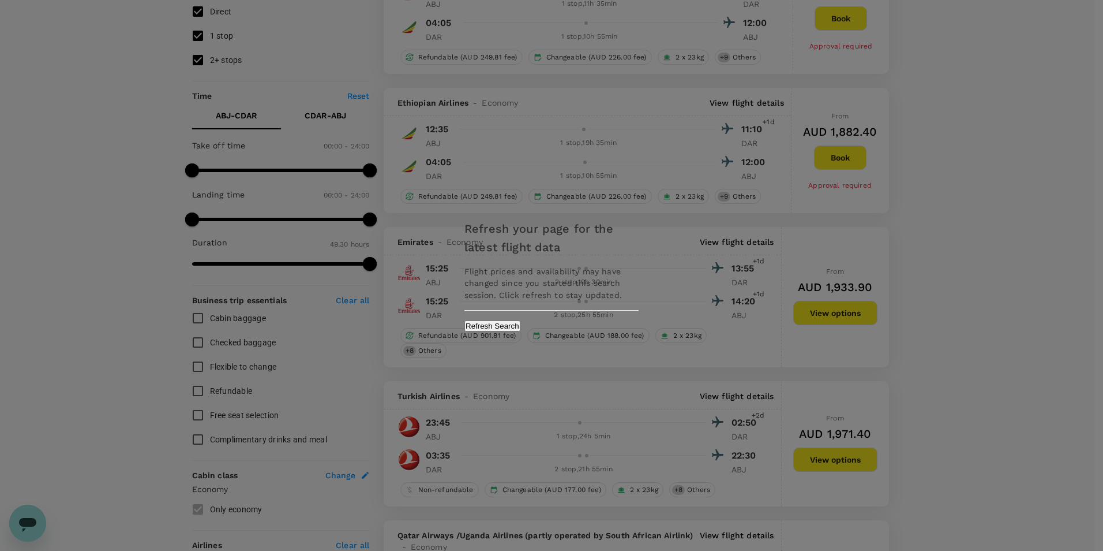
click at [521, 329] on button "Refresh Search" at bounding box center [493, 325] width 56 height 11
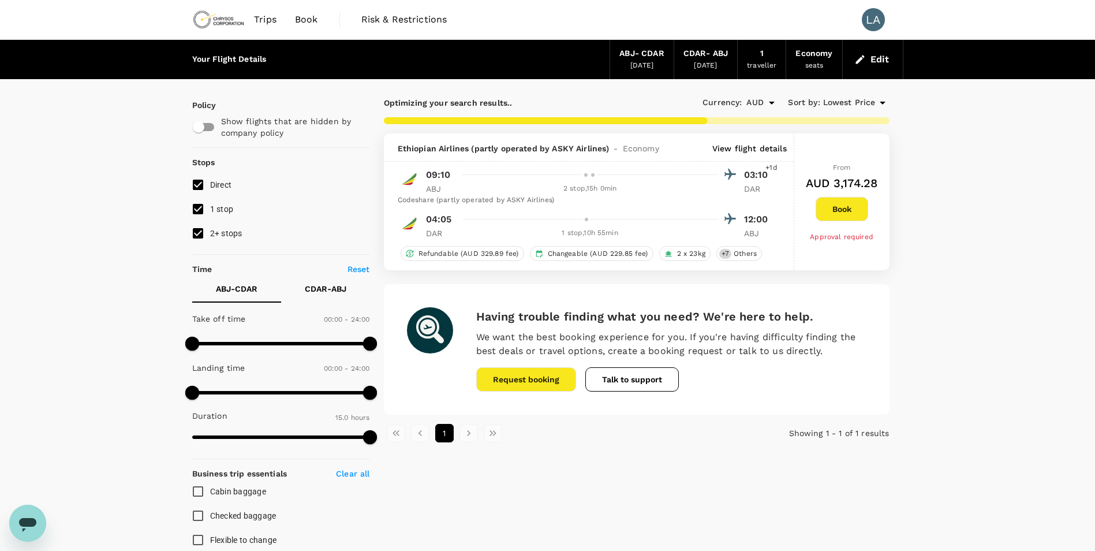
type input "1715"
checkbox input "false"
